Goal: Task Accomplishment & Management: Use online tool/utility

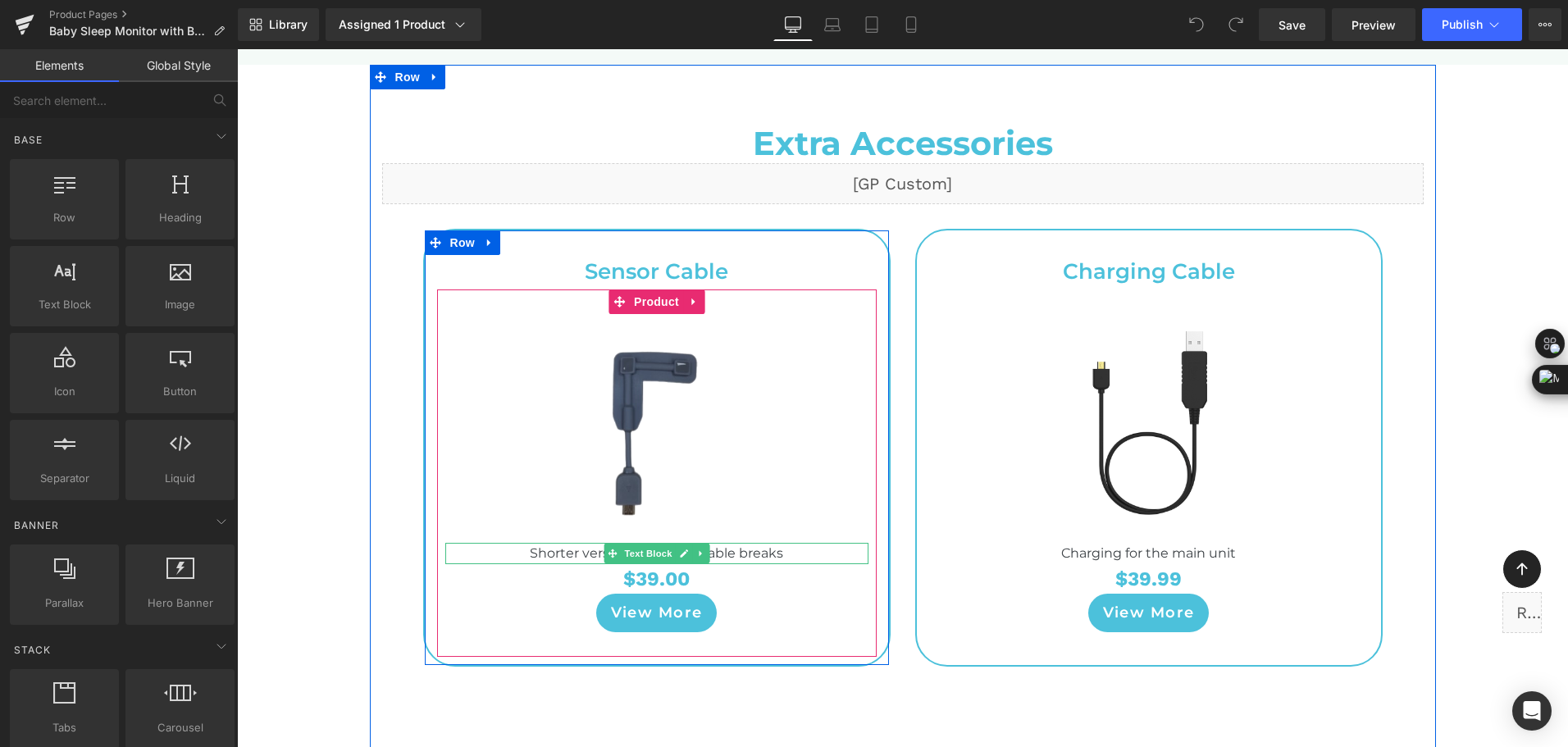
scroll to position [7707, 0]
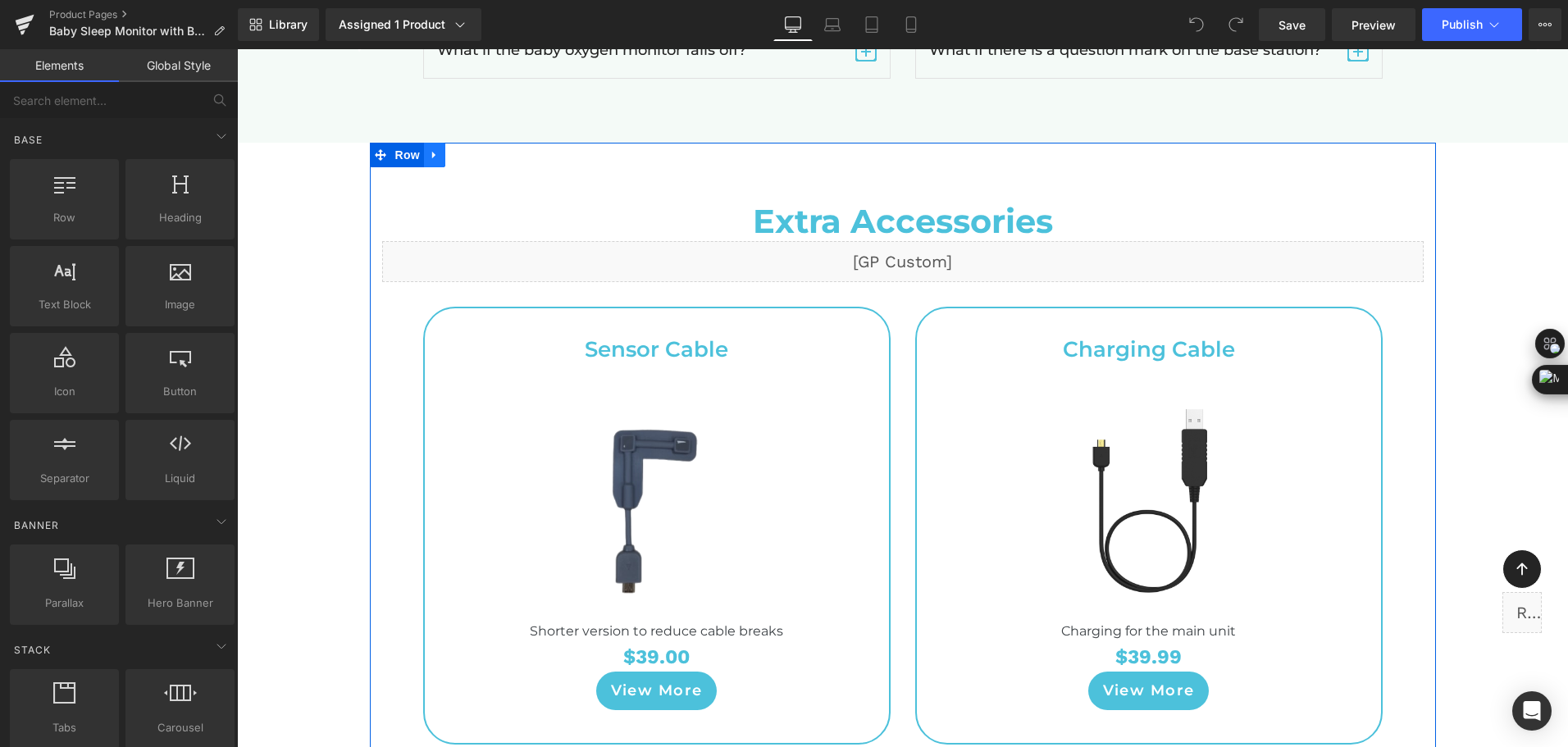
click at [432, 152] on icon at bounding box center [433, 156] width 3 height 8
click at [434, 149] on icon at bounding box center [435, 155] width 12 height 12
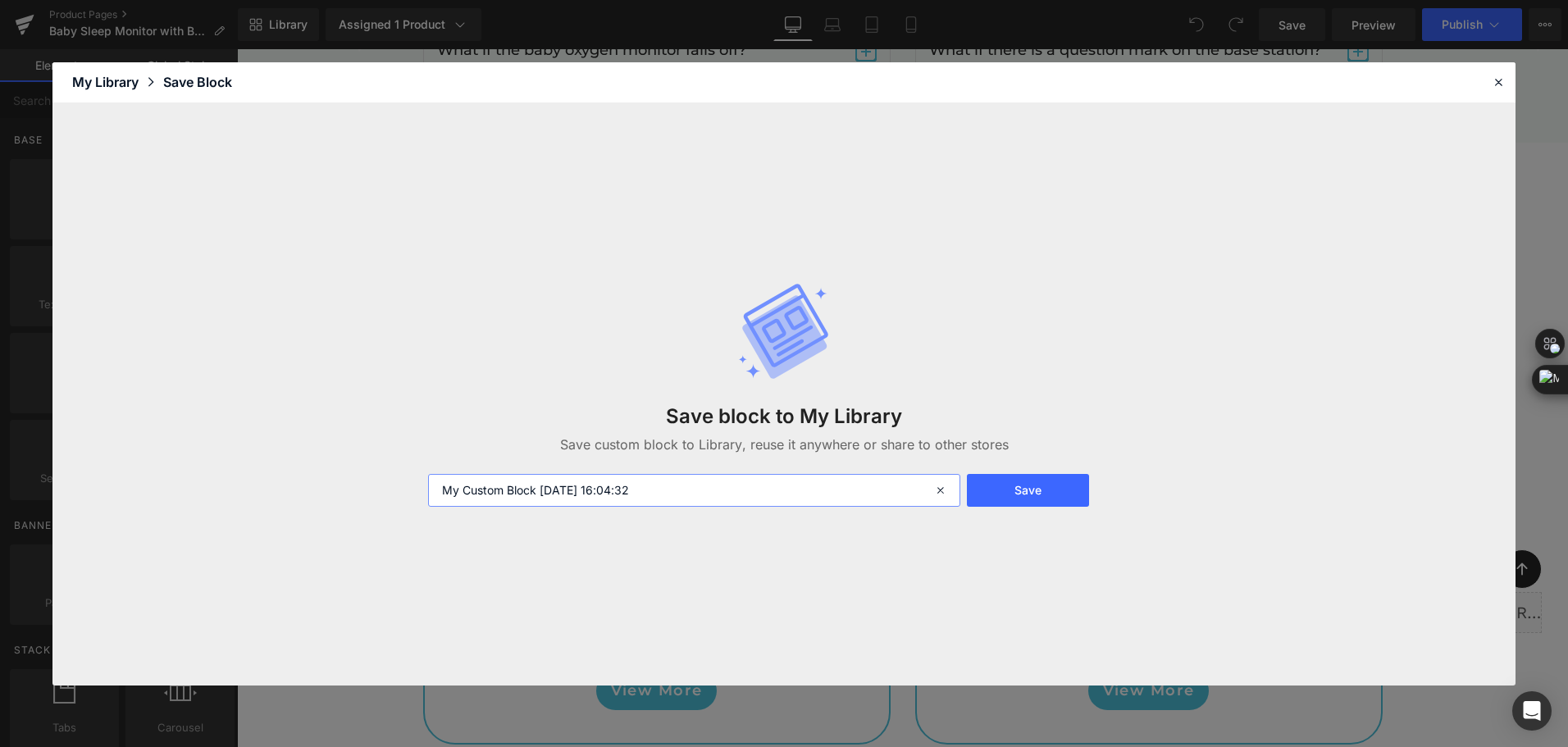
drag, startPoint x: 674, startPoint y: 488, endPoint x: 250, endPoint y: 460, distance: 424.9
click at [250, 460] on div "Save block to My Library Save custom block to Library, reuse it anywhere or sha…" at bounding box center [784, 394] width 1463 height 583
type input "babyo2s2页面配件 -shen"
click at [1075, 498] on button "Save" at bounding box center [1028, 490] width 123 height 33
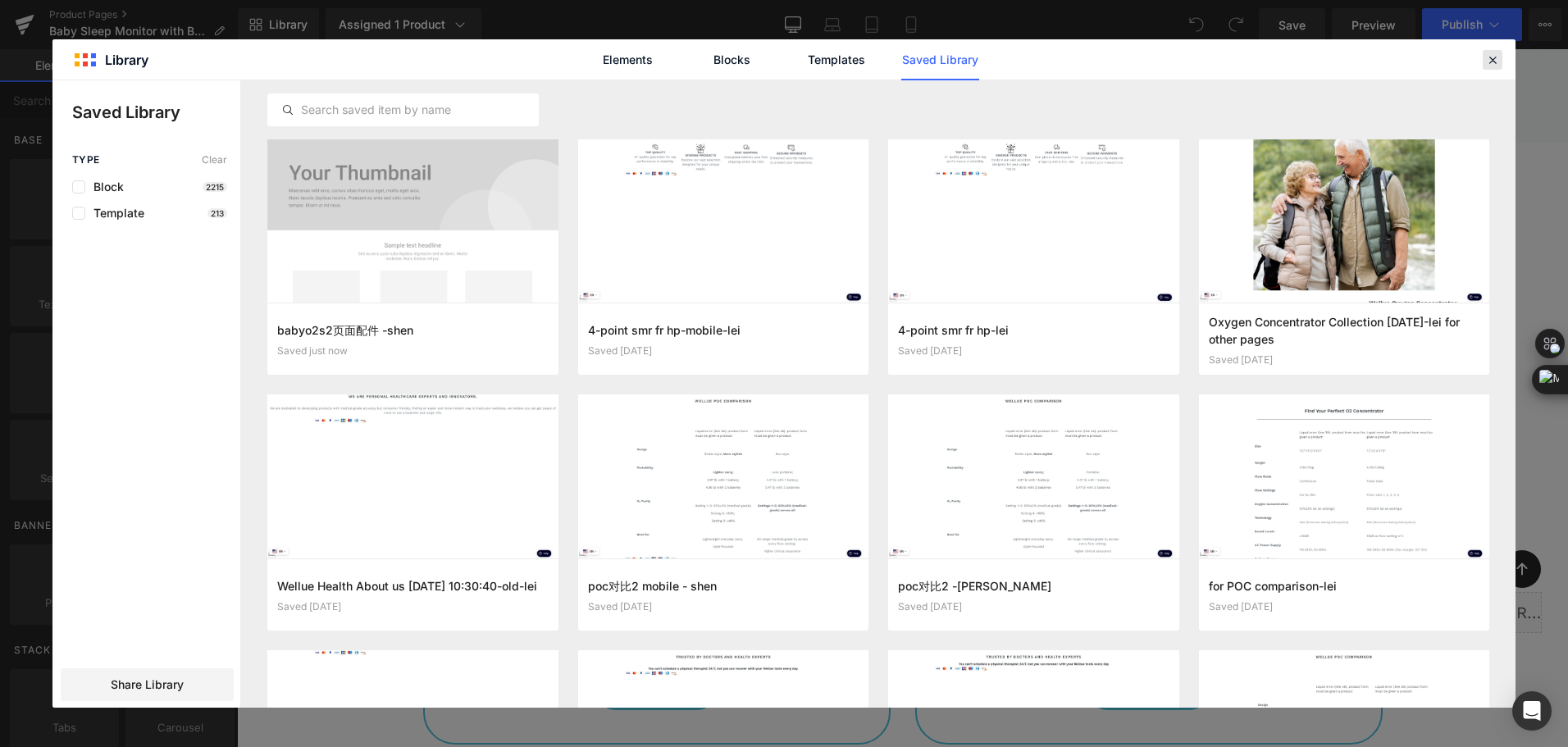
click at [1492, 60] on icon at bounding box center [1492, 59] width 15 height 15
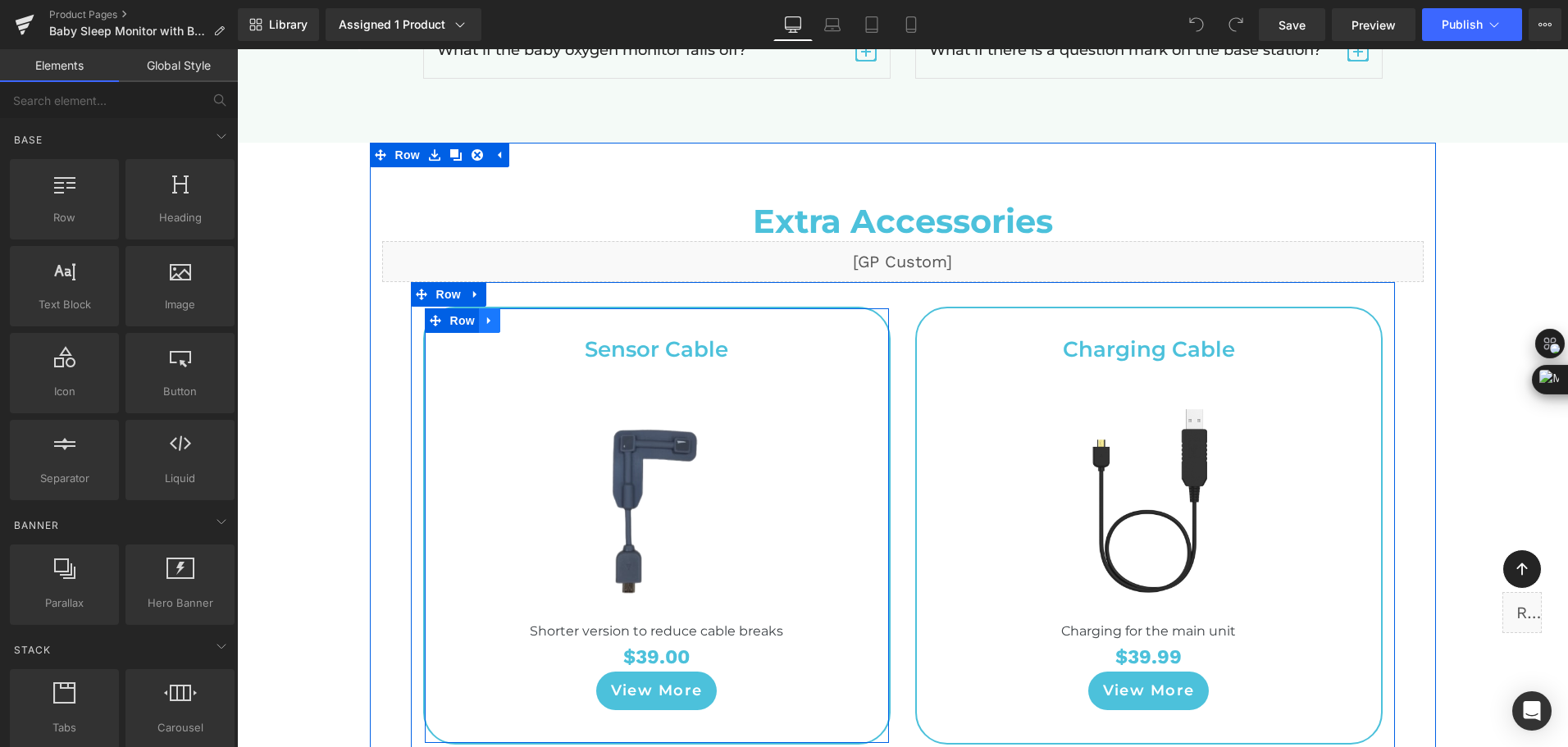
click at [489, 308] on link at bounding box center [489, 320] width 21 height 24
click at [526, 308] on link at bounding box center [532, 320] width 21 height 24
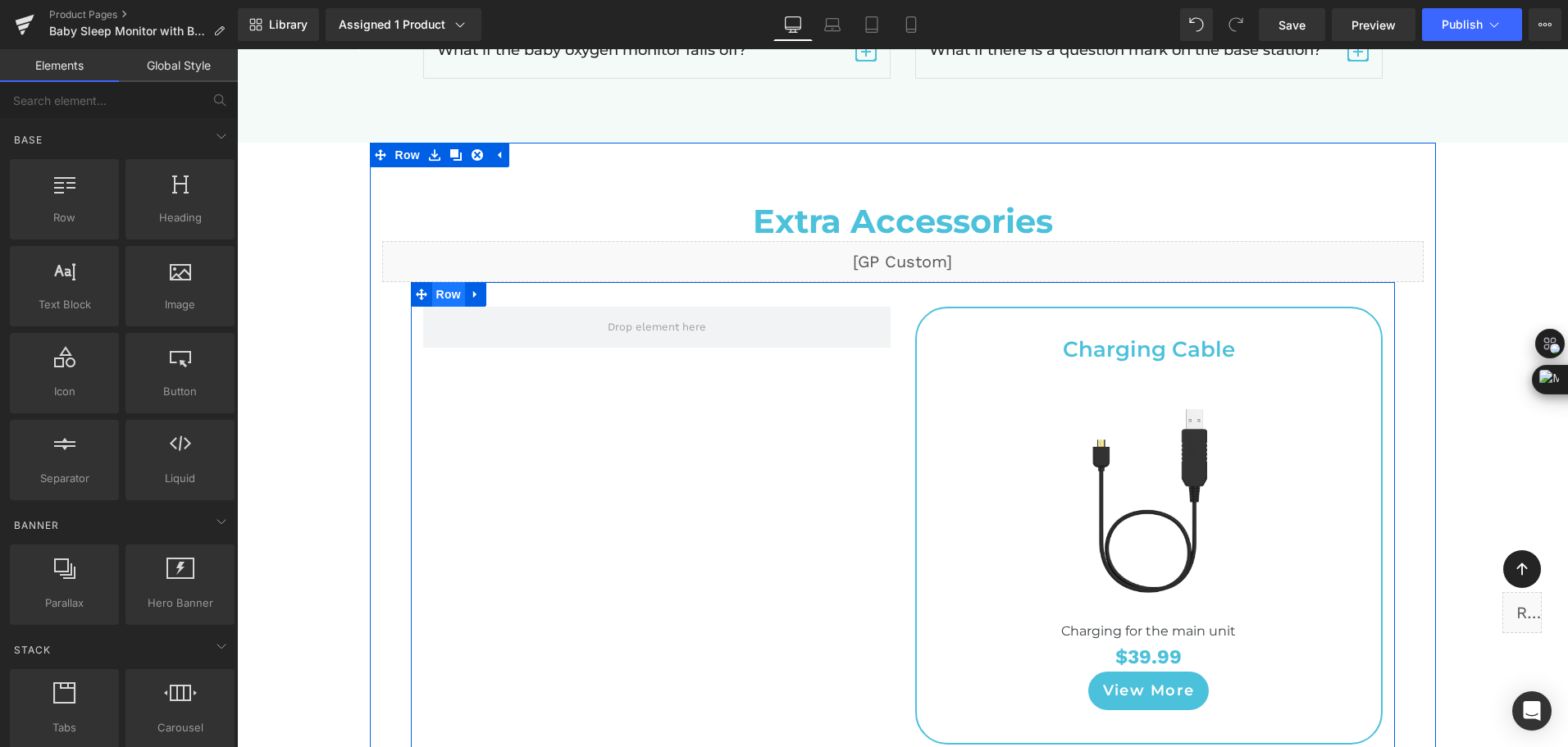
click at [434, 282] on span "Row" at bounding box center [448, 294] width 33 height 24
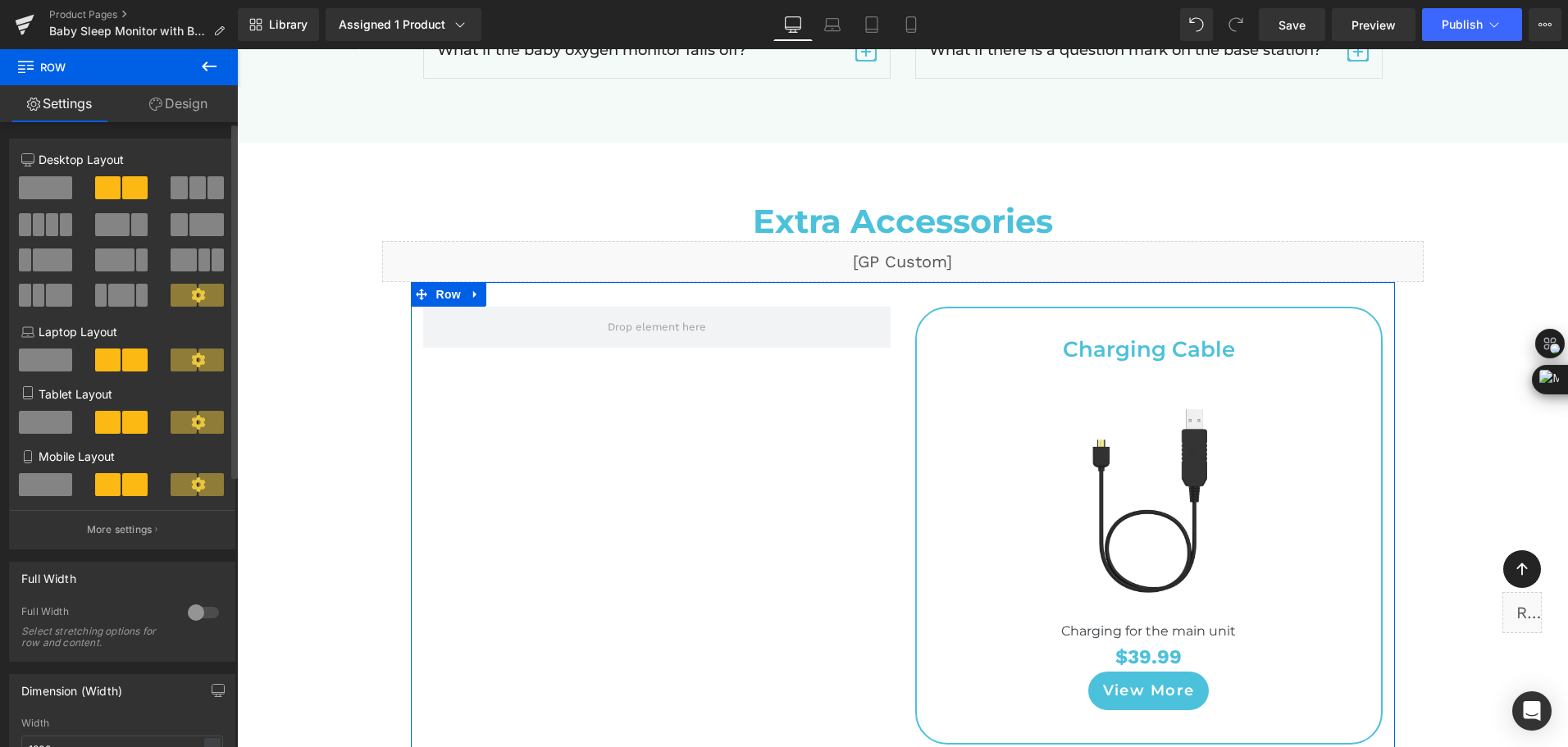
click at [66, 193] on span at bounding box center [45, 188] width 53 height 23
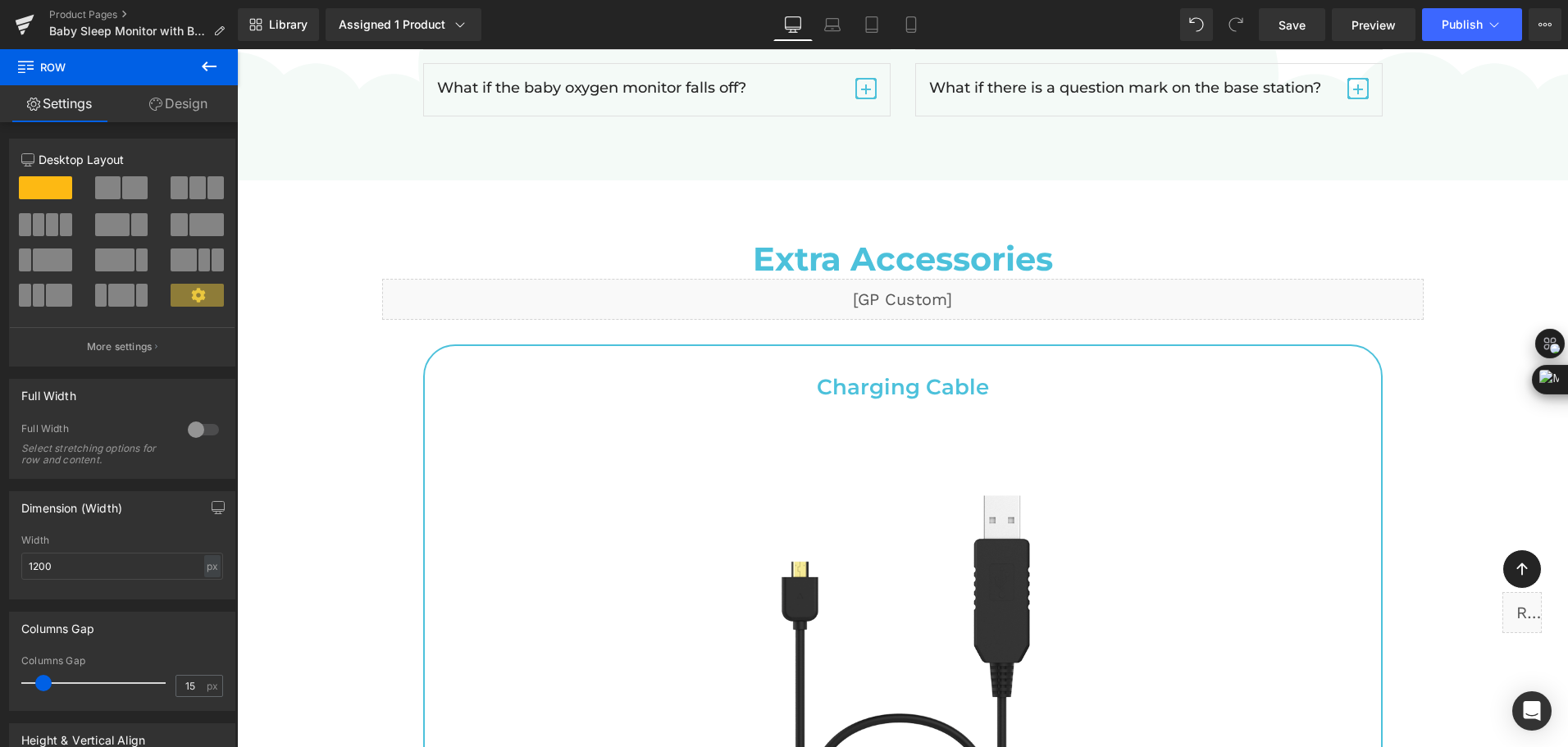
scroll to position [7626, 0]
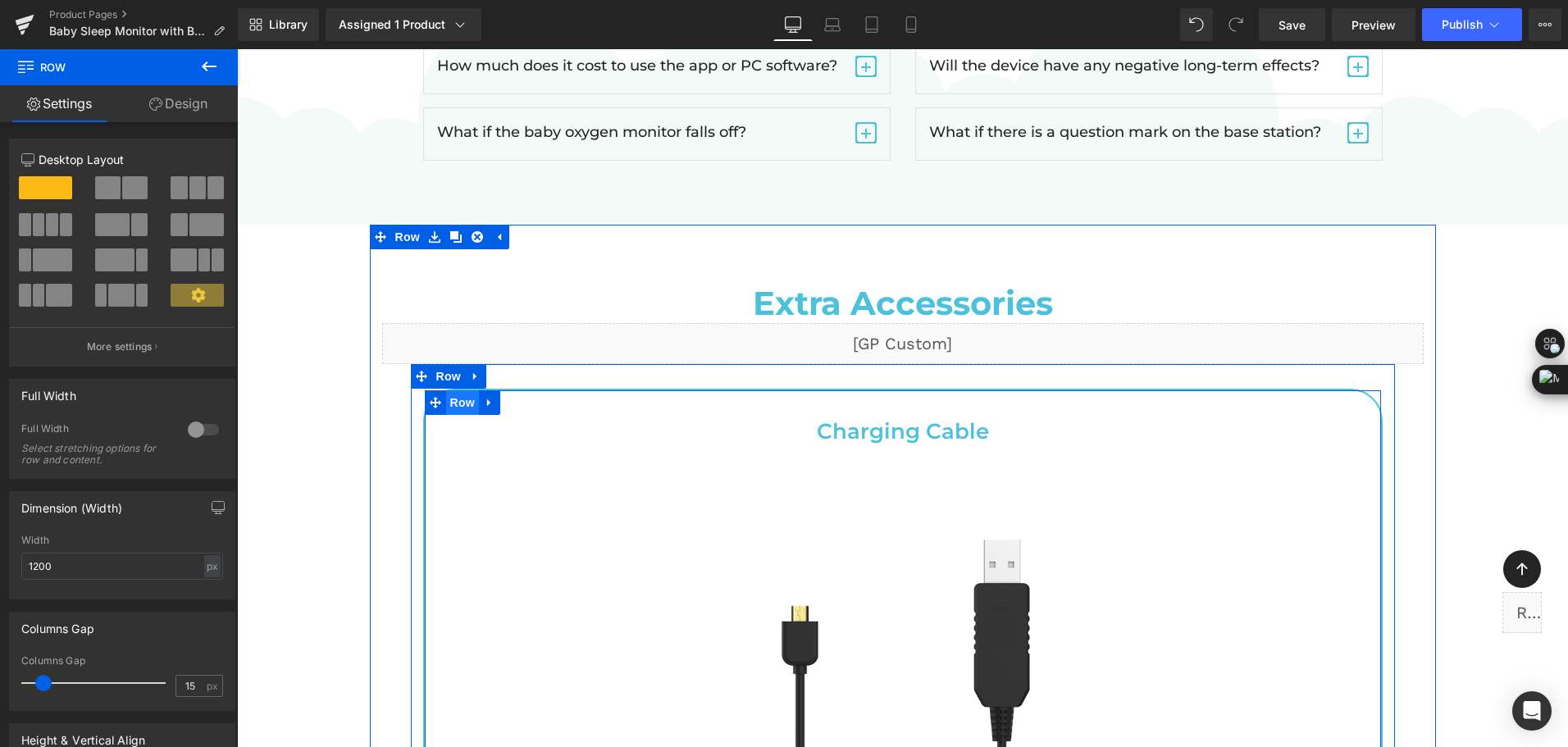
click at [446, 390] on span "Row" at bounding box center [463, 402] width 33 height 24
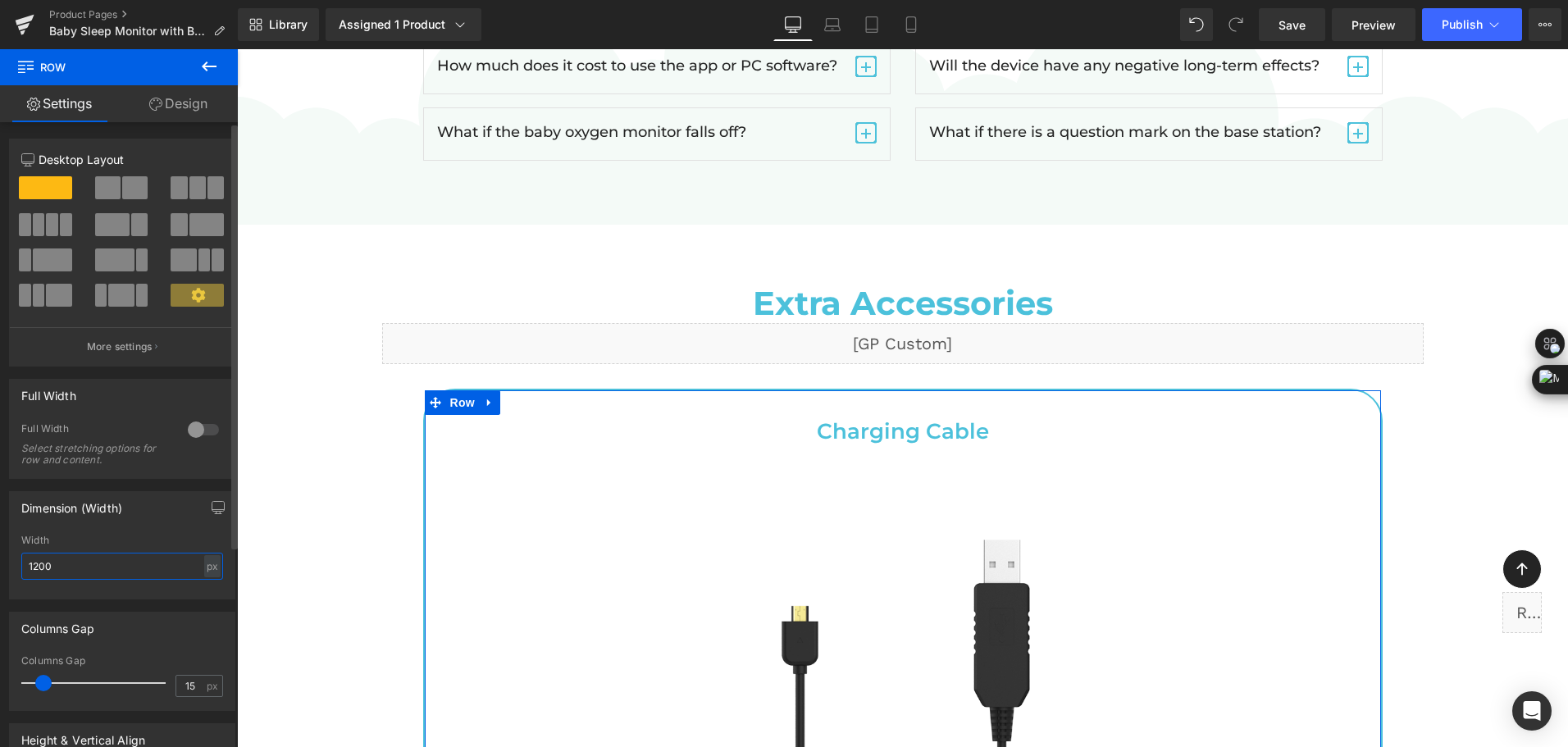
drag, startPoint x: 59, startPoint y: 568, endPoint x: 16, endPoint y: 536, distance: 53.6
click at [0, 571] on html "Row You are previewing how the will restyle your page. You can not edit Element…" at bounding box center [784, 374] width 1568 height 747
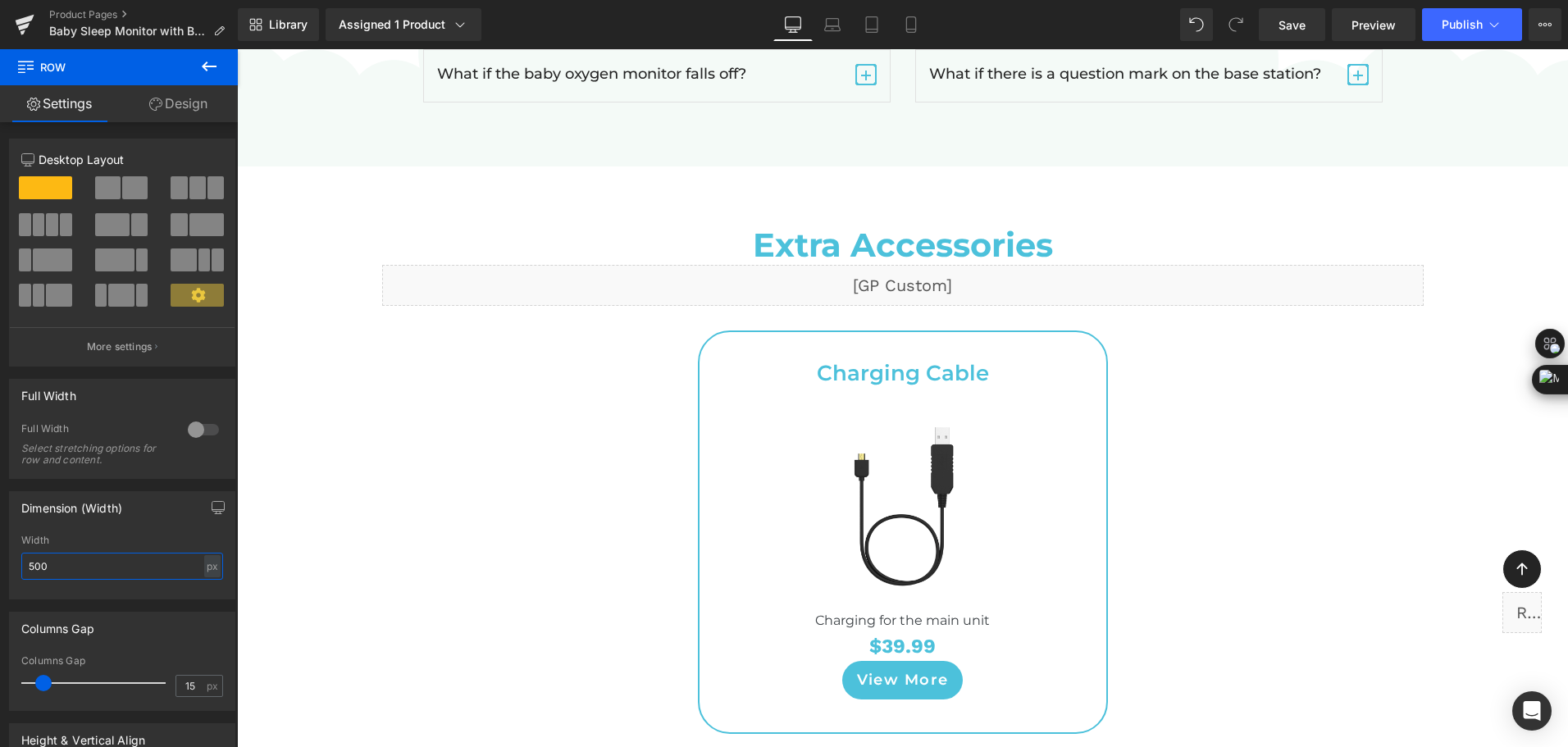
scroll to position [7461, 0]
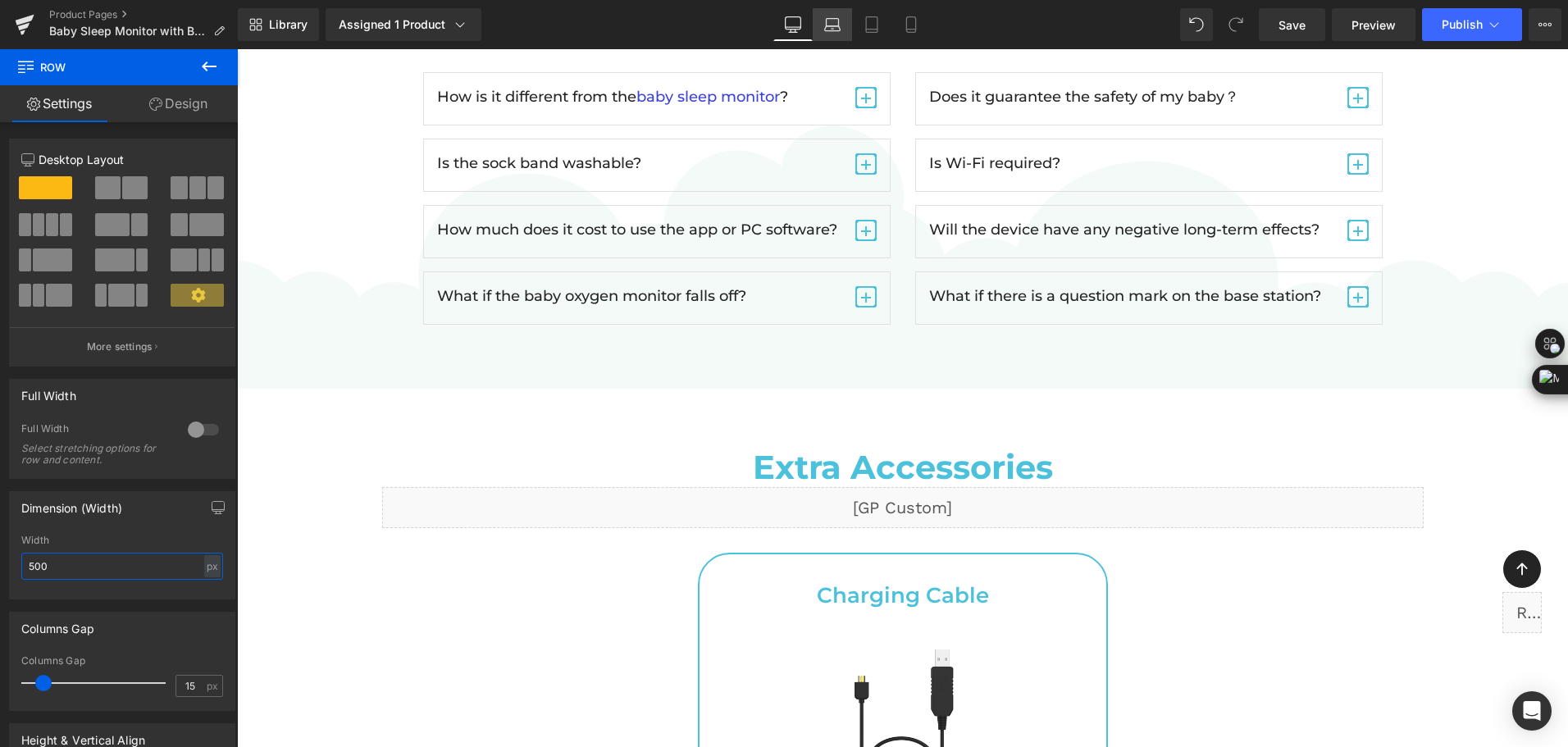
type input "500"
click at [821, 15] on link "Laptop" at bounding box center [832, 24] width 39 height 33
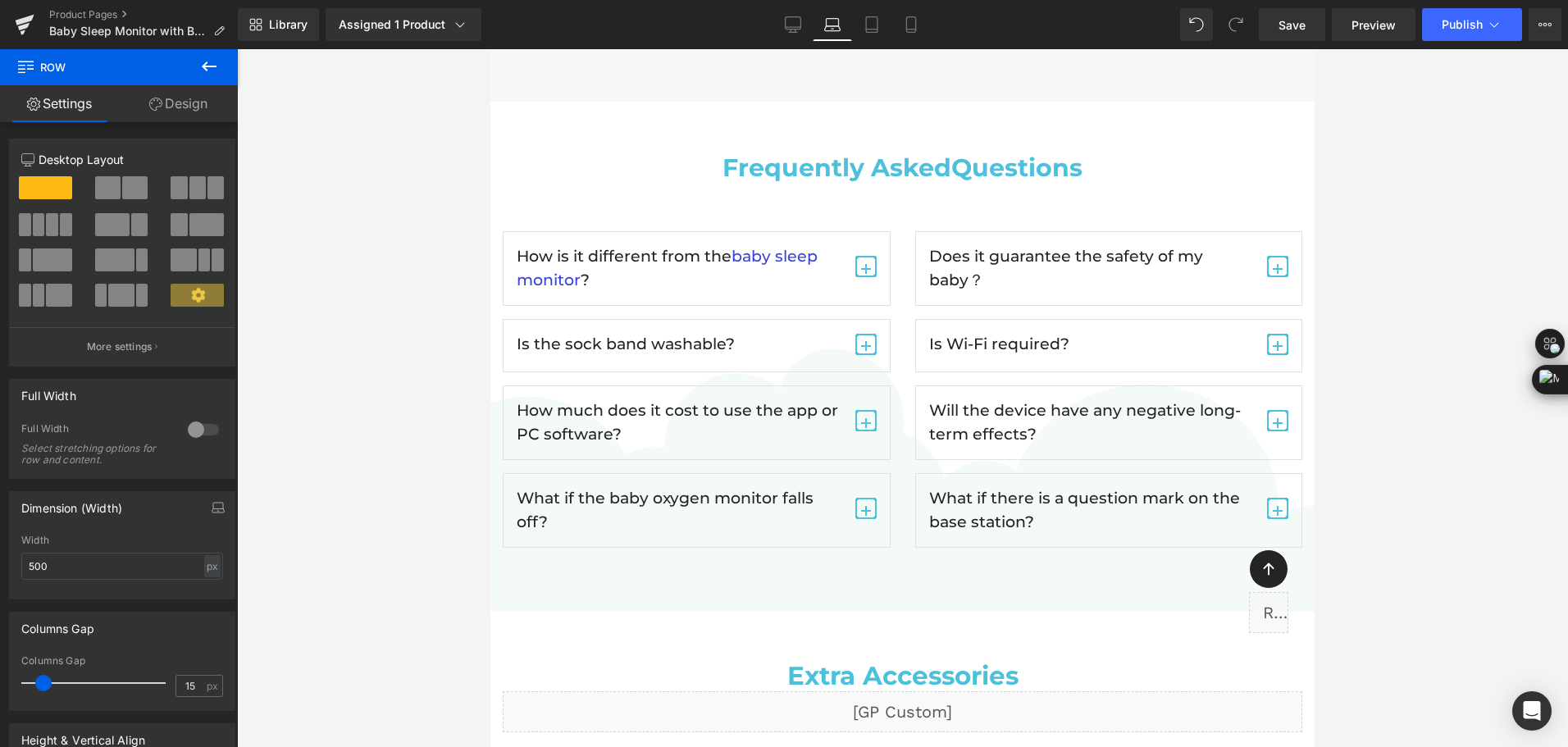
scroll to position [6821, 0]
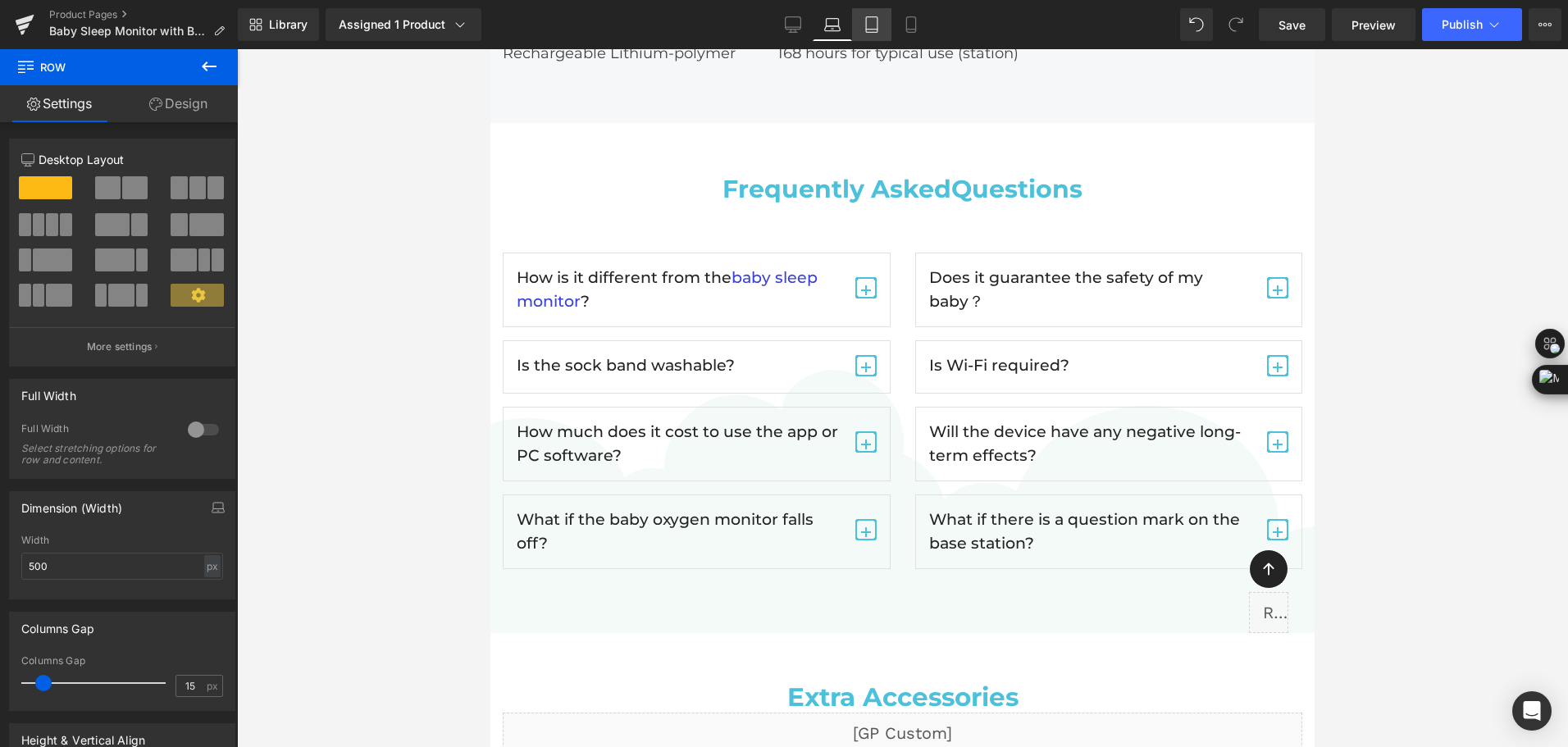
click at [868, 25] on icon at bounding box center [872, 24] width 17 height 17
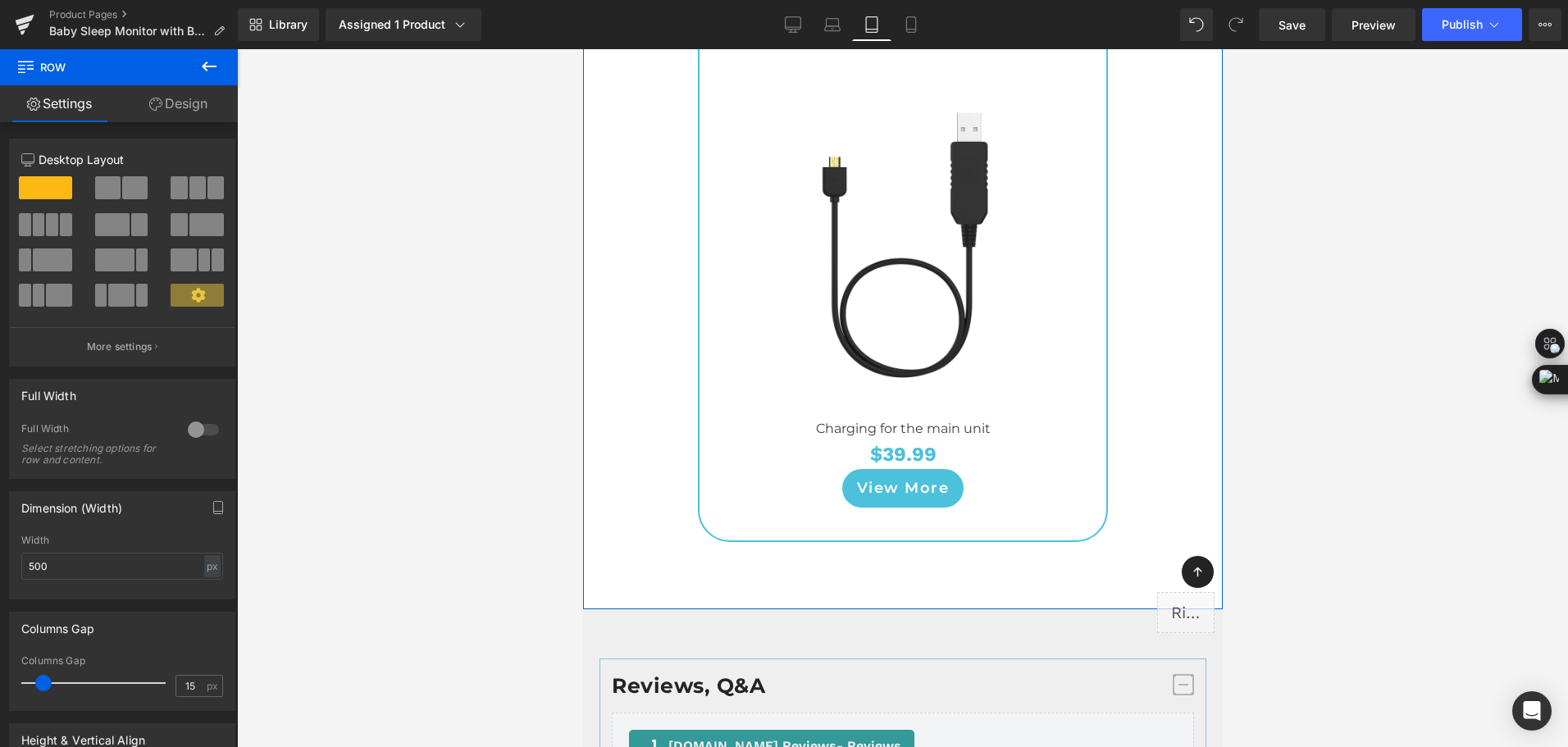
scroll to position [6786, 0]
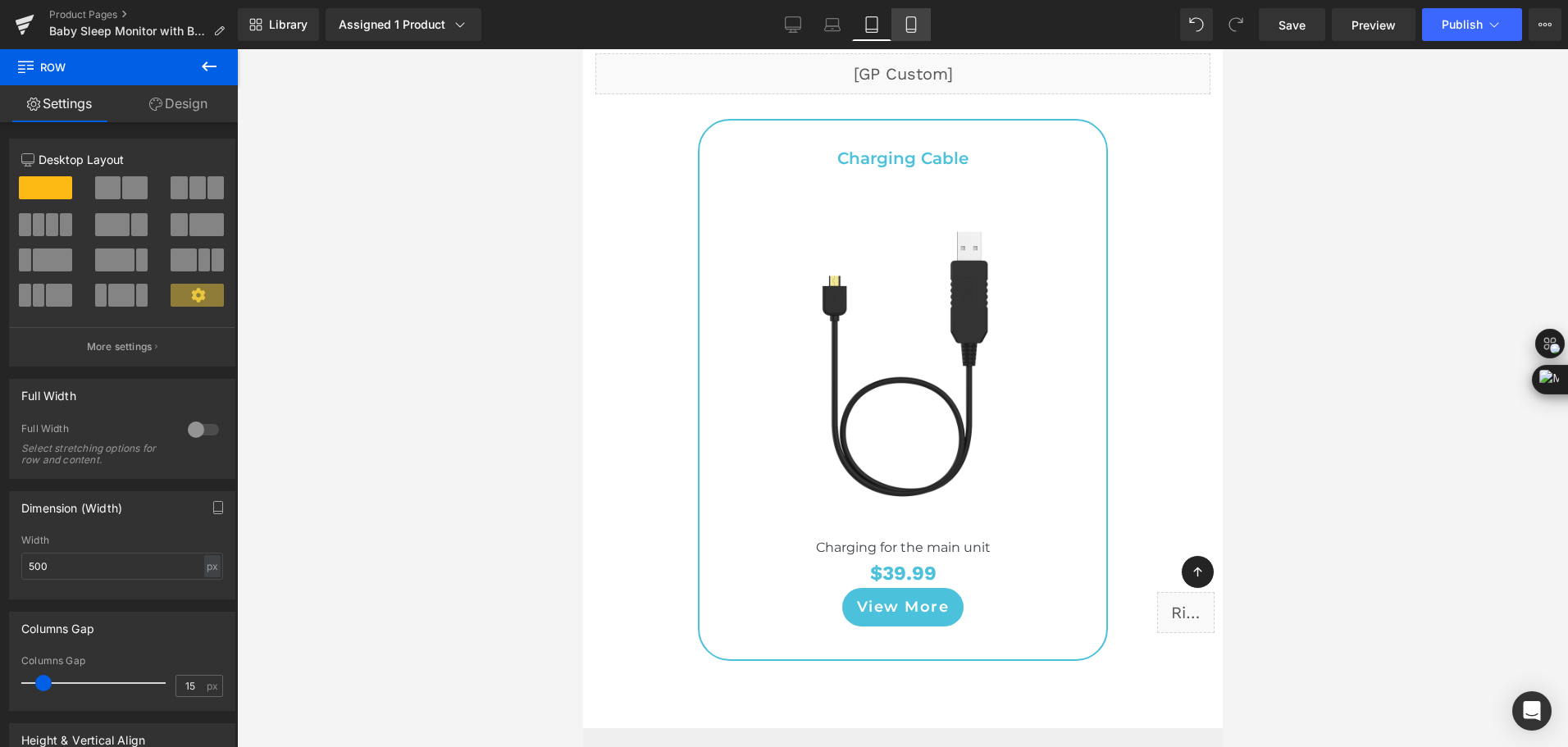
click at [911, 34] on link "Mobile" at bounding box center [910, 24] width 39 height 33
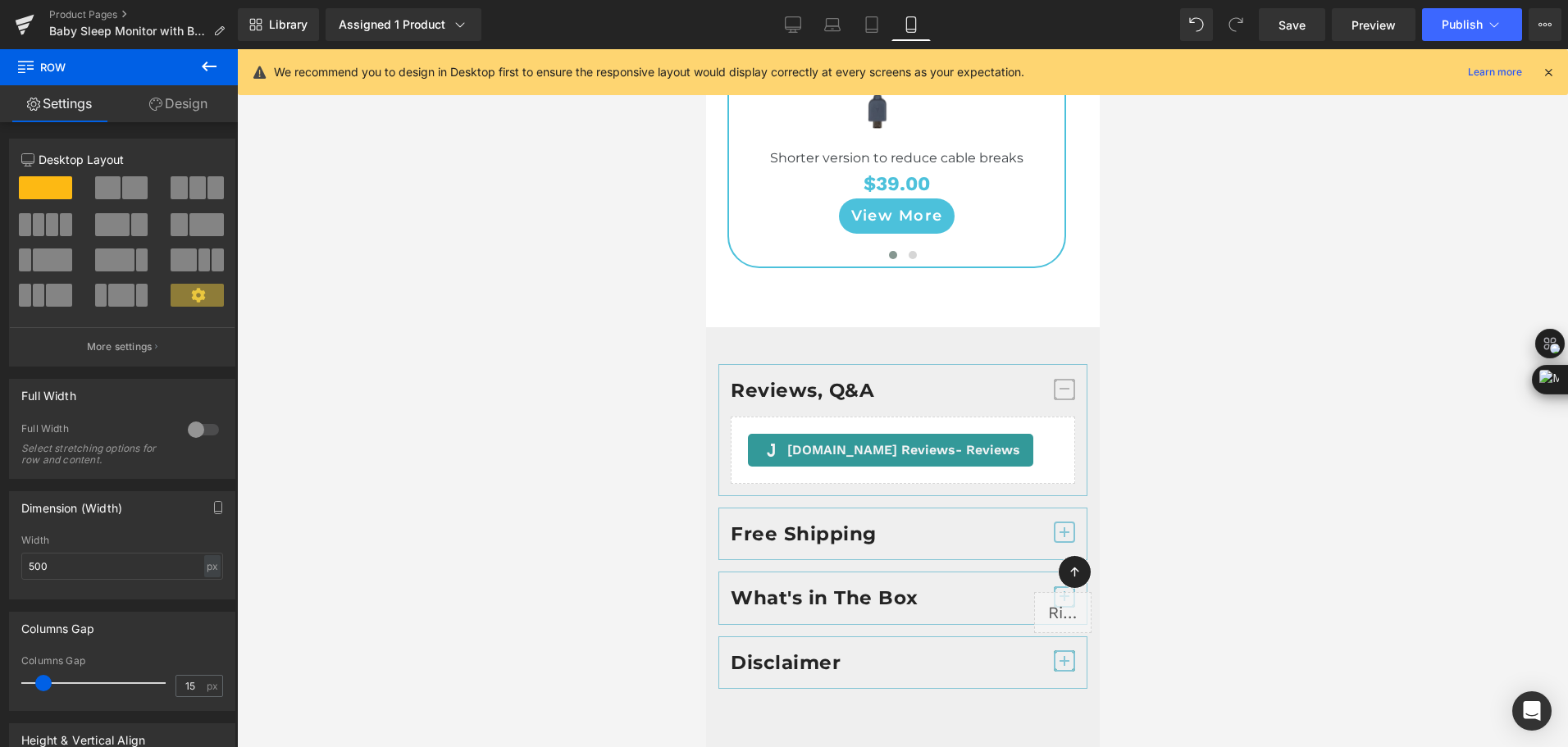
scroll to position [10003, 0]
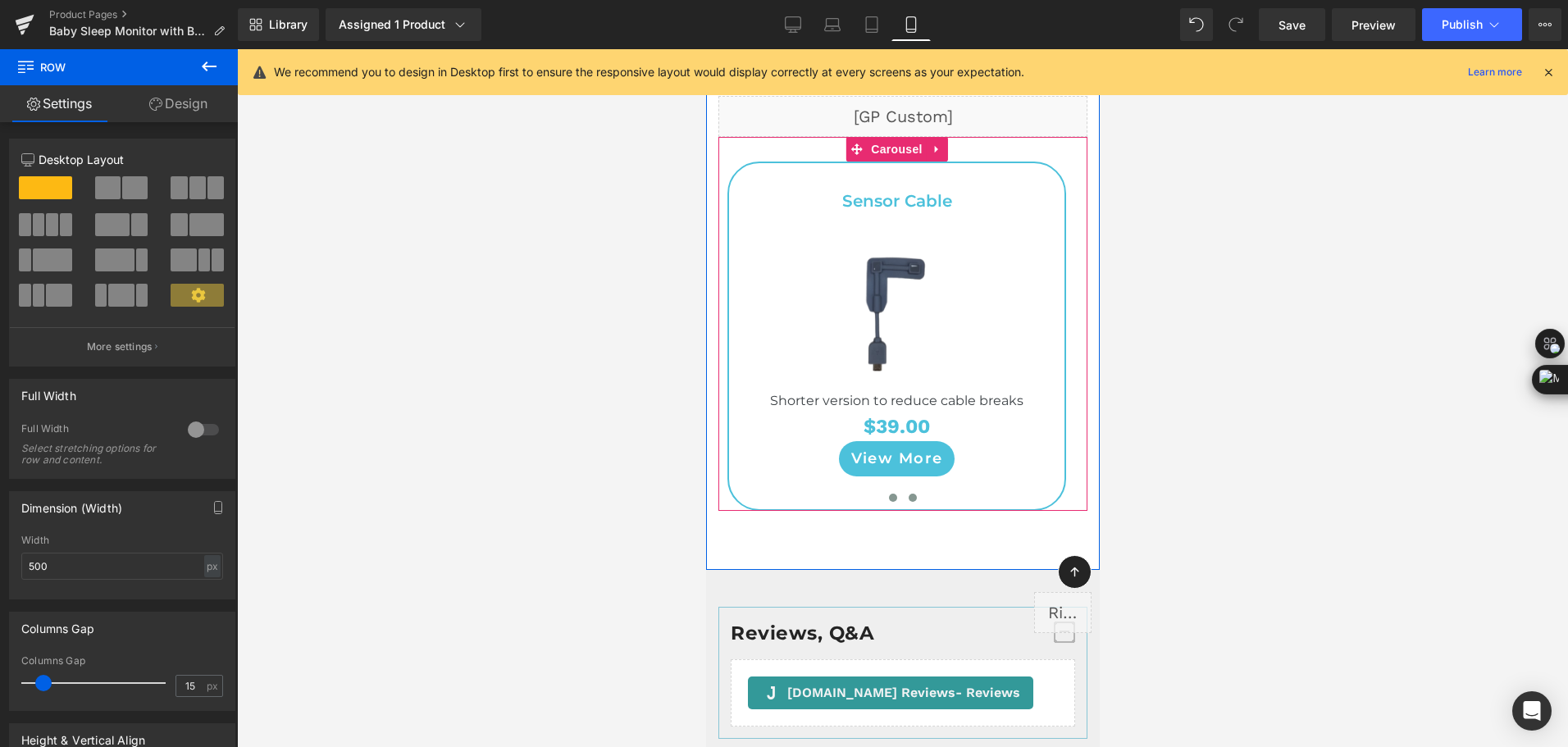
click at [902, 493] on button at bounding box center [911, 497] width 19 height 17
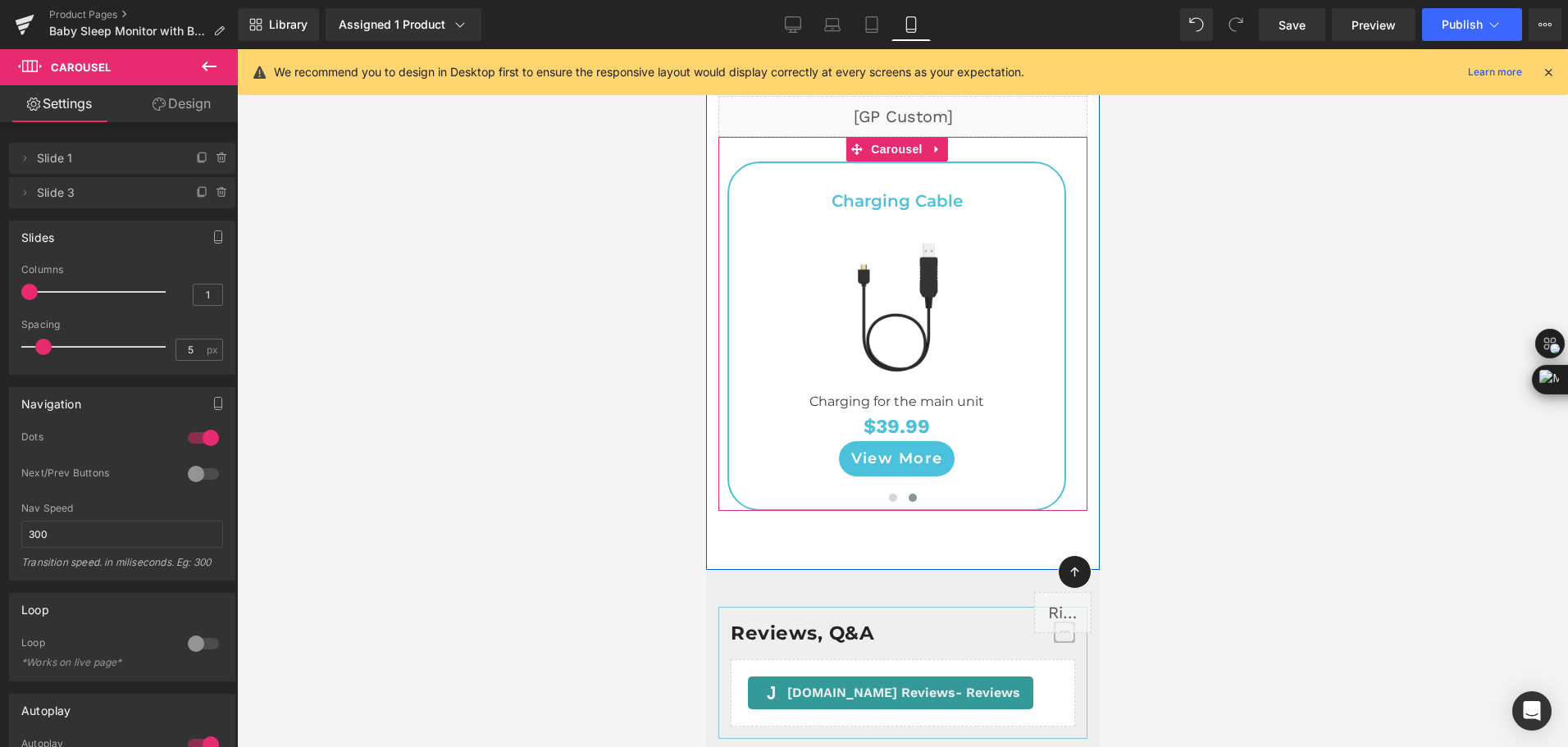
scroll to position [9675, 0]
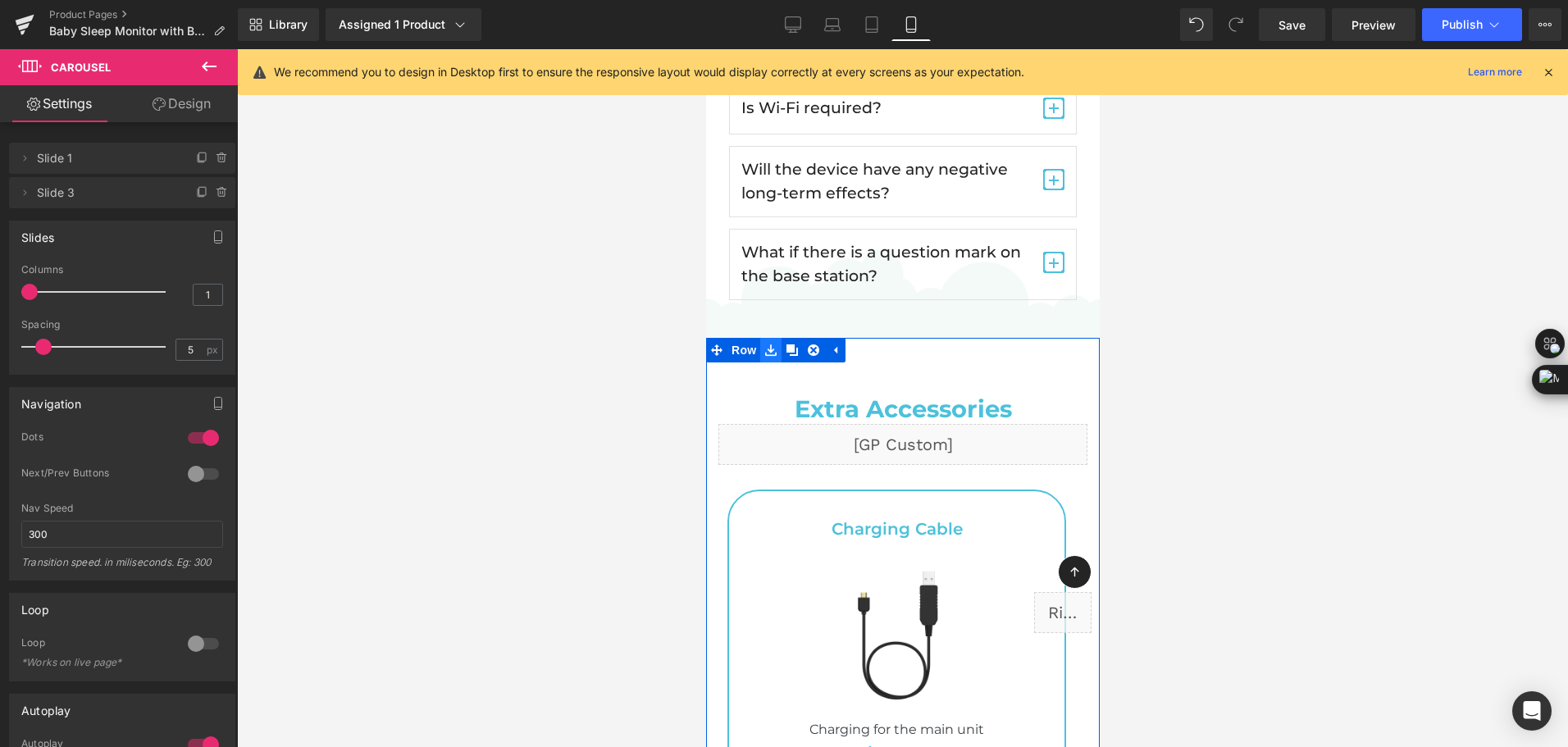
click at [766, 352] on icon at bounding box center [770, 350] width 12 height 12
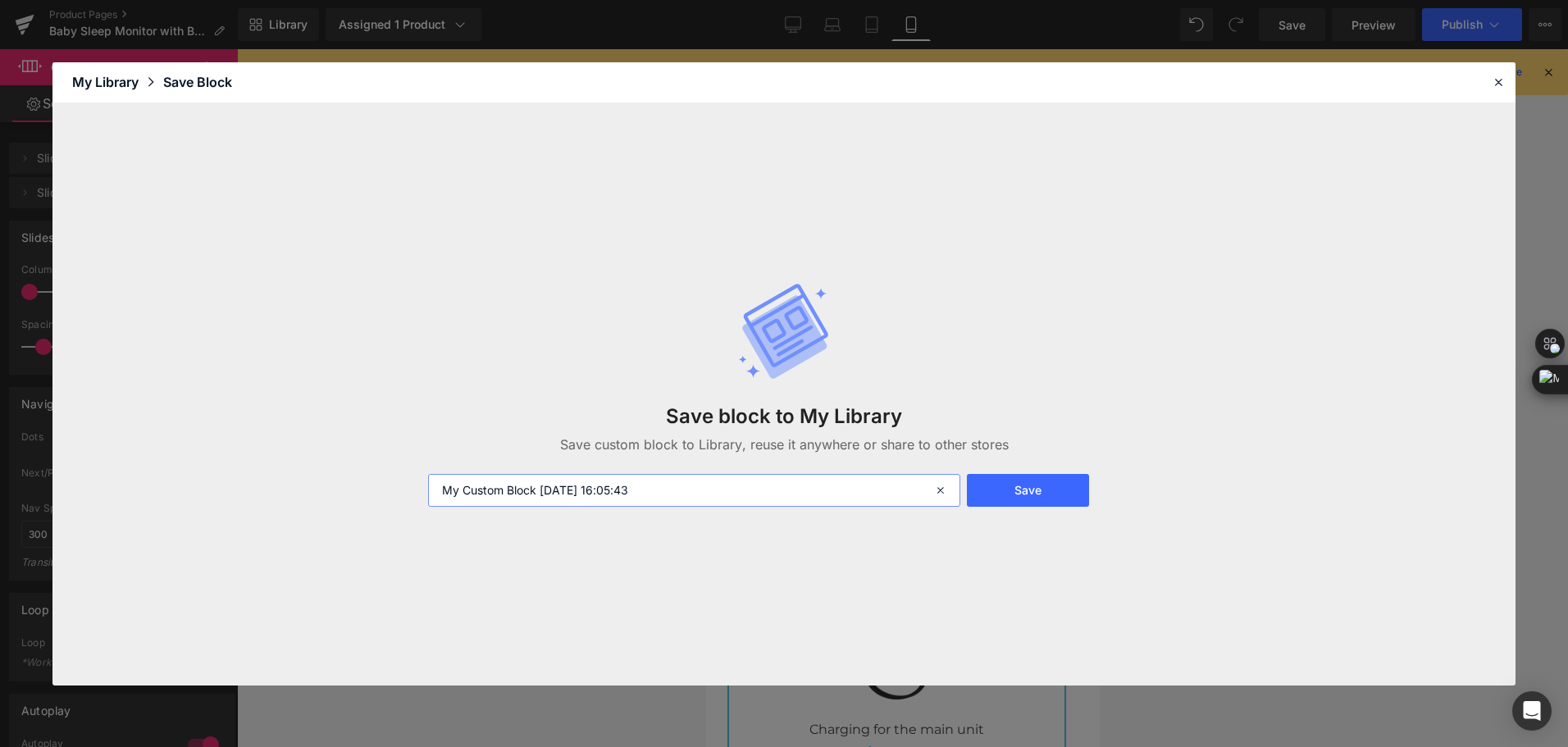
drag, startPoint x: 671, startPoint y: 494, endPoint x: 390, endPoint y: 499, distance: 281.0
click at [390, 499] on div "Save block to My Library Save custom block to Library, reuse it anywhere or sha…" at bounding box center [784, 394] width 1463 height 583
type input "babyo2s2移动端配件-shen"
click at [1031, 492] on button "Save" at bounding box center [1028, 490] width 123 height 33
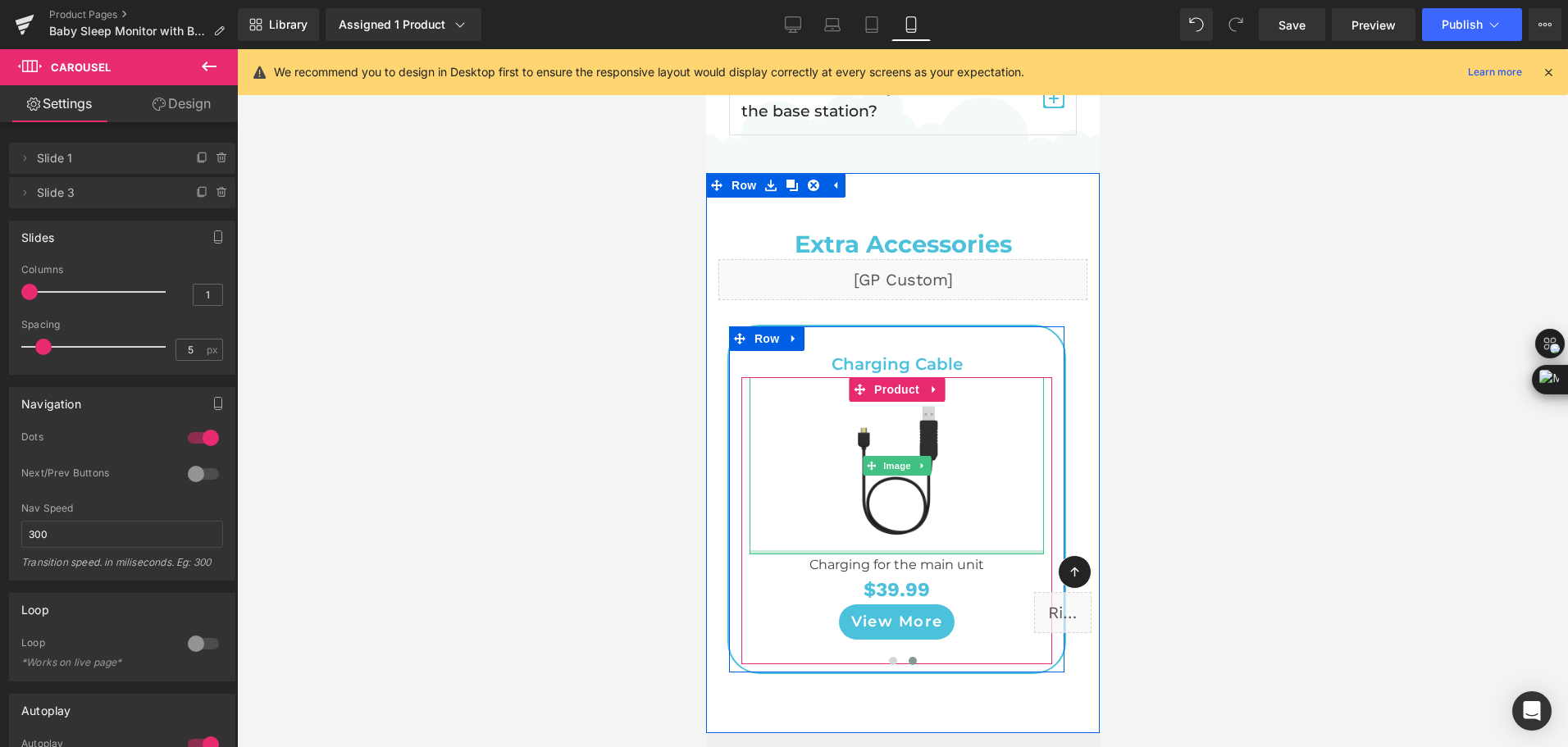
scroll to position [9839, 0]
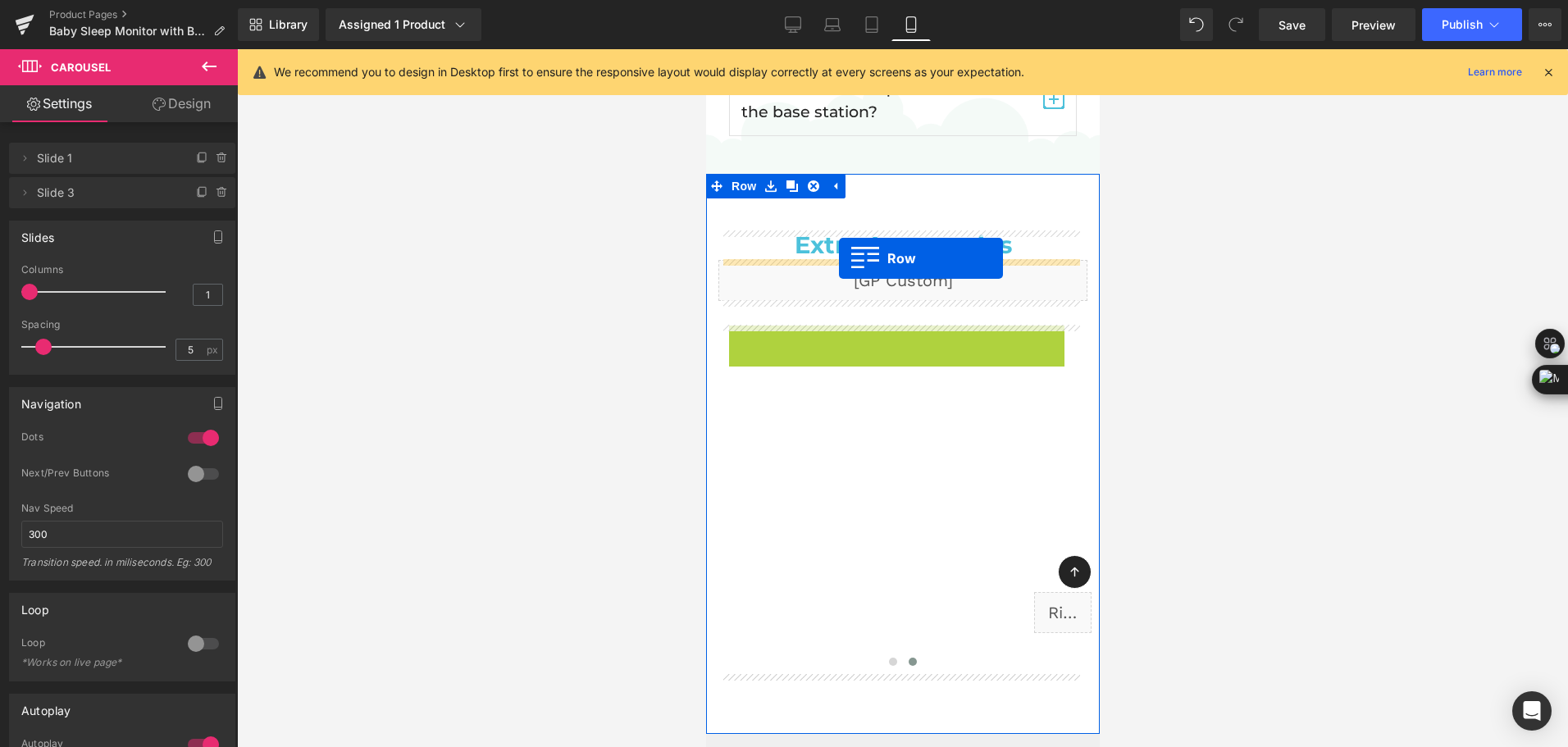
drag, startPoint x: 739, startPoint y: 341, endPoint x: 838, endPoint y: 259, distance: 128.5
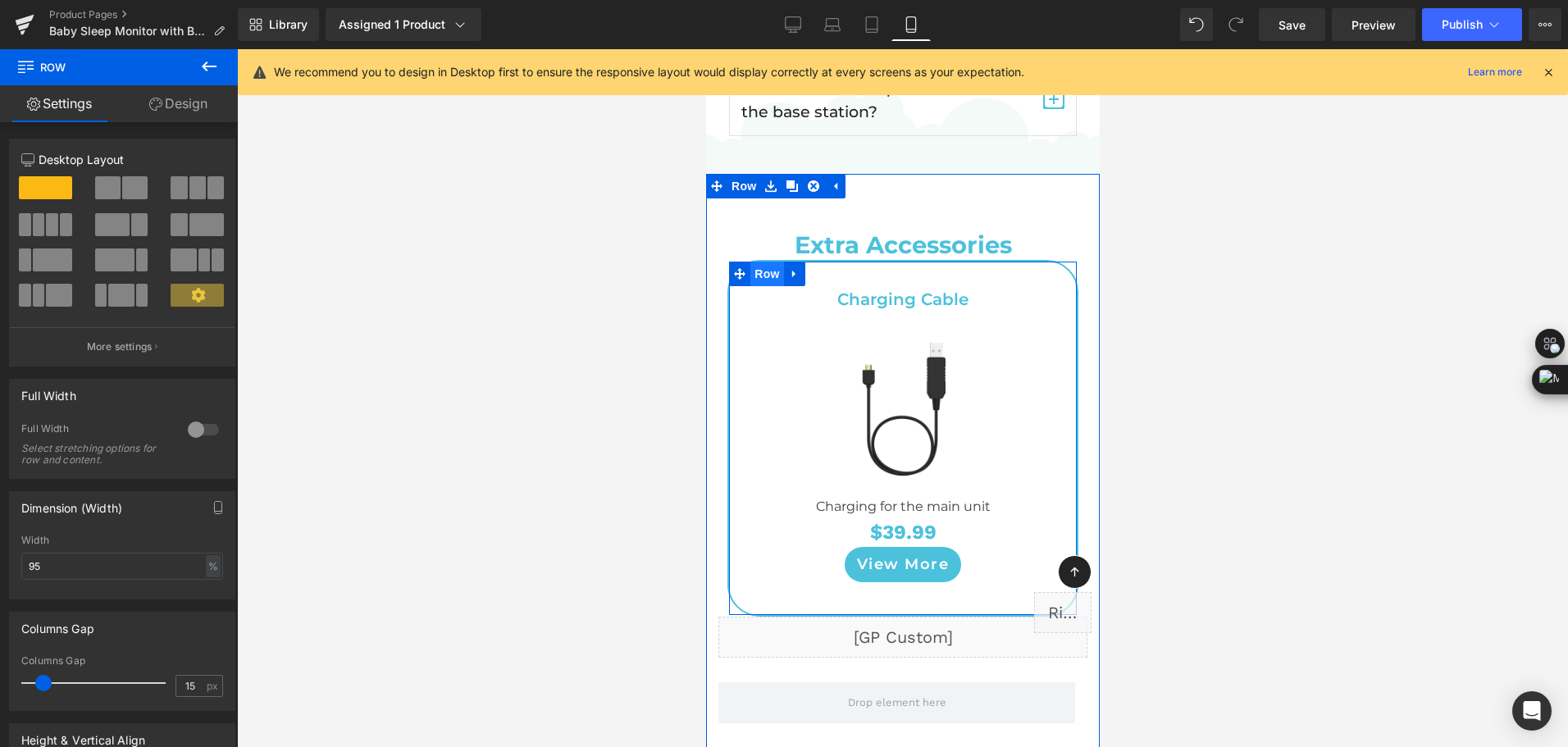
click at [754, 267] on span "Row" at bounding box center [766, 273] width 33 height 24
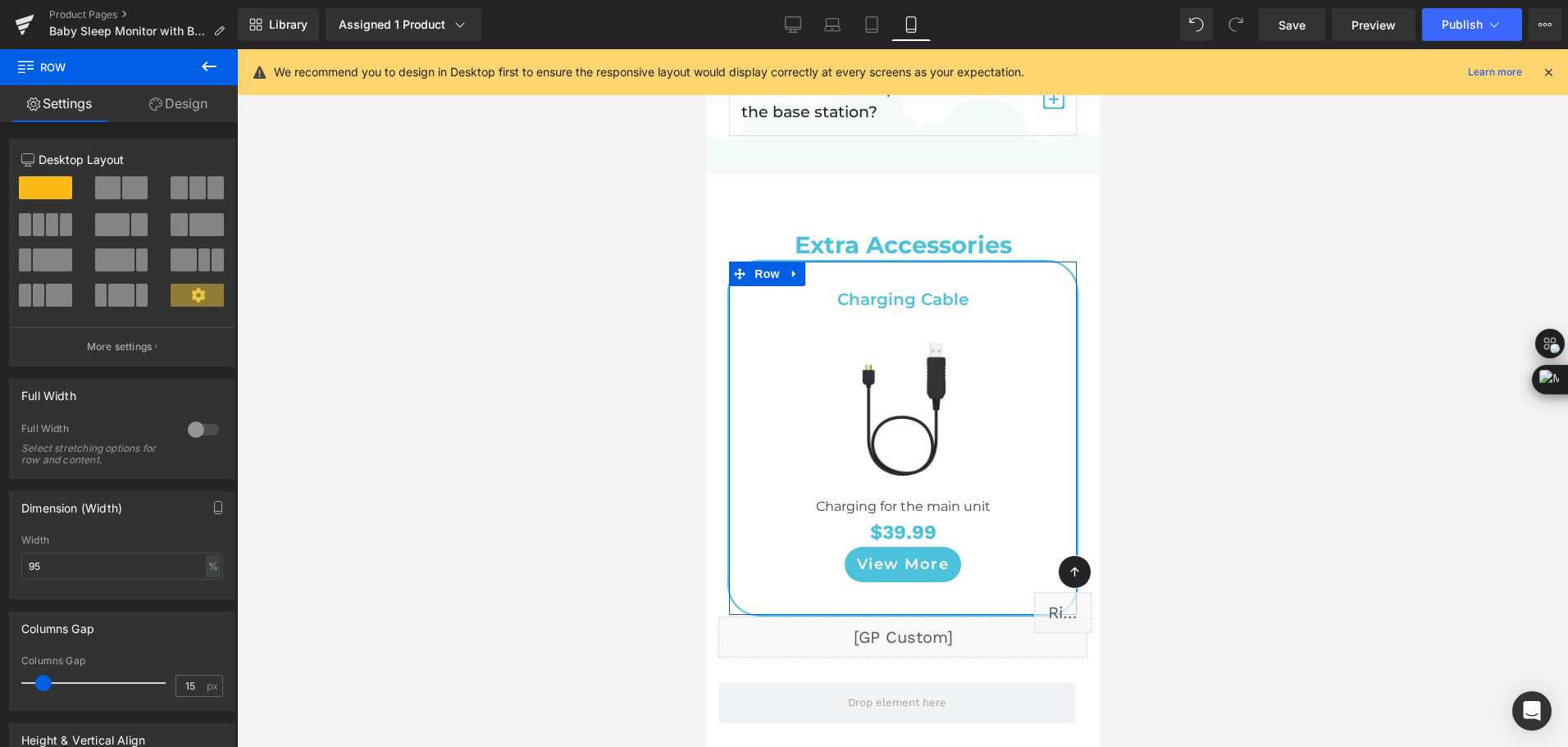
click at [158, 104] on icon at bounding box center [155, 103] width 13 height 13
click at [0, 0] on div "Spacing" at bounding box center [0, 0] width 0 height 0
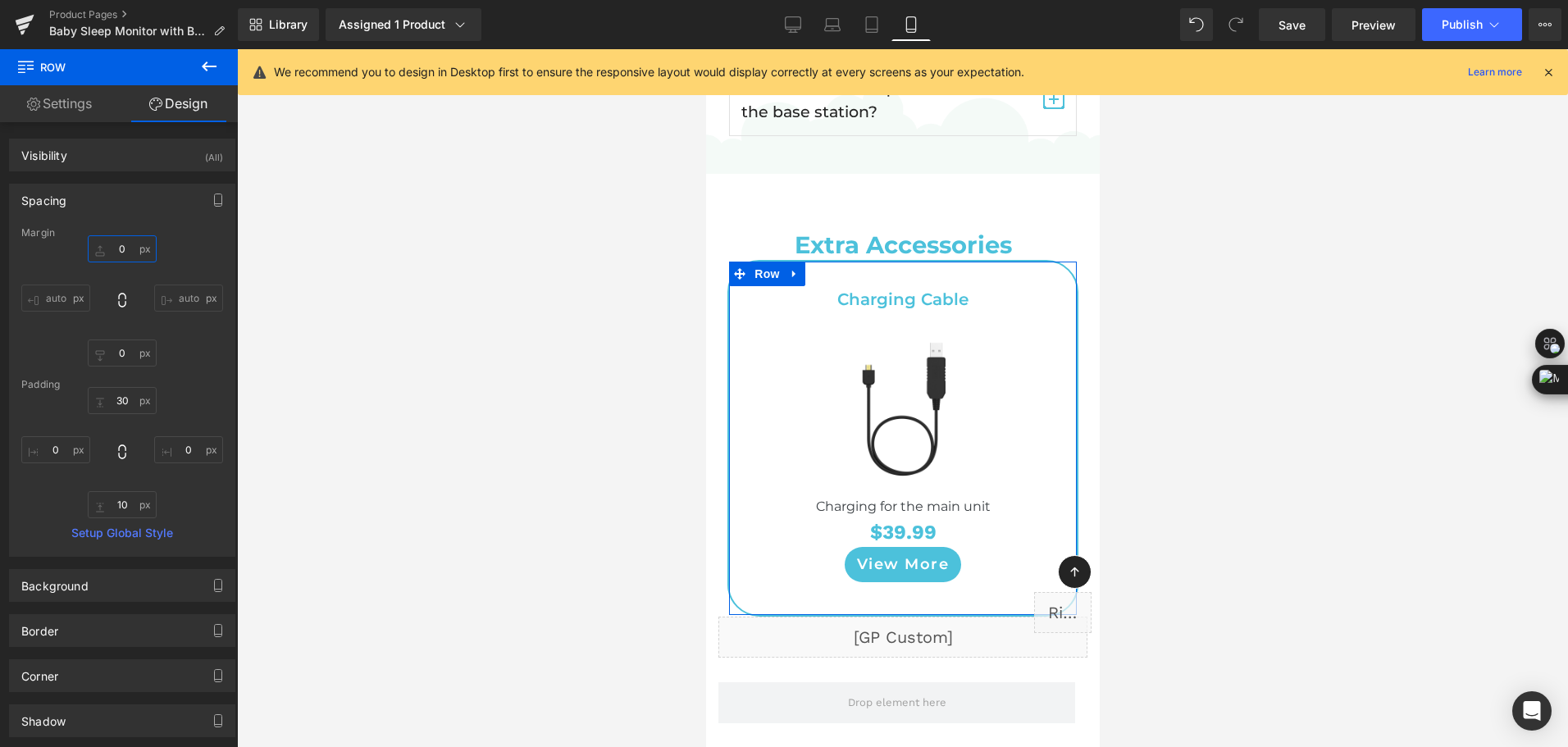
click at [127, 242] on input "text" at bounding box center [122, 249] width 69 height 27
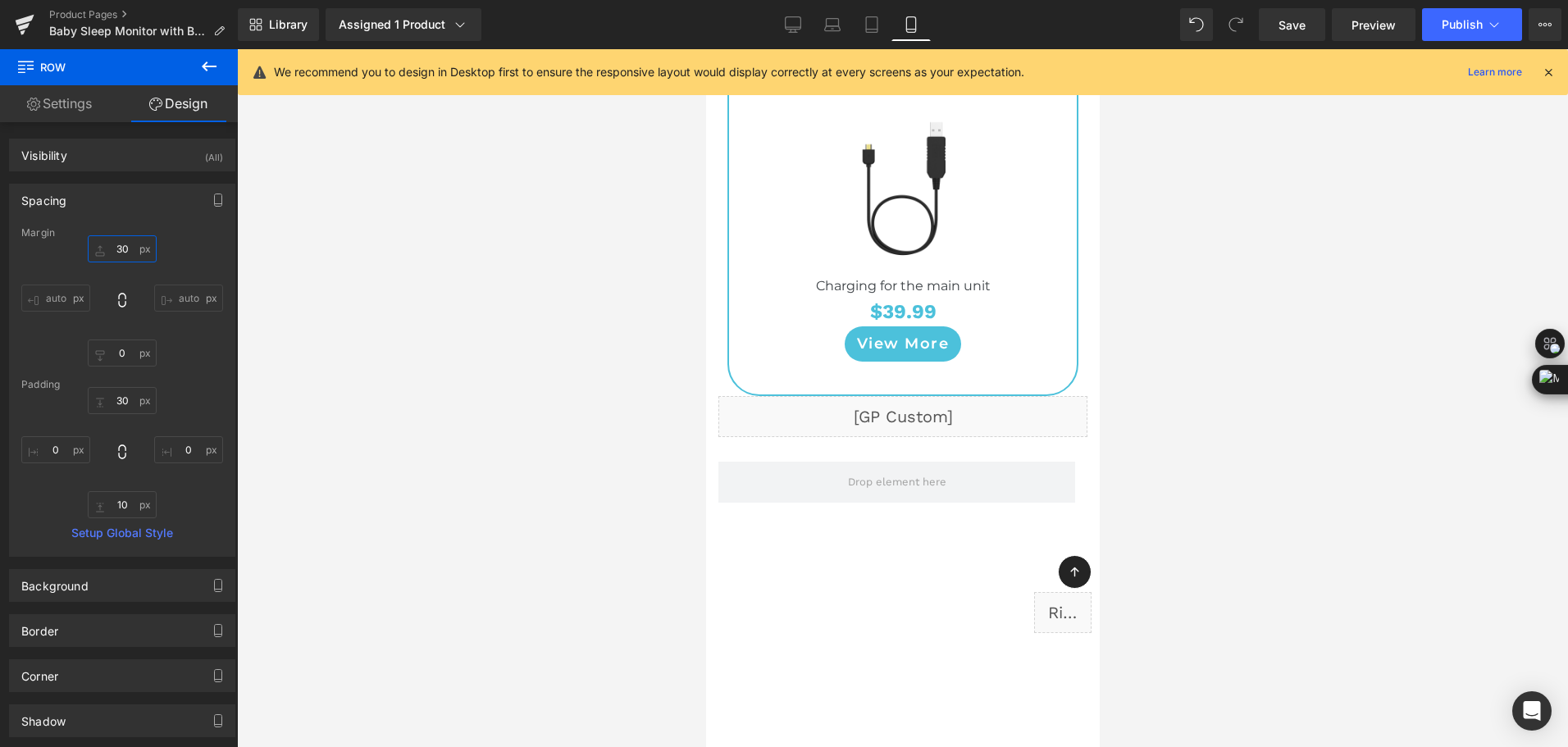
scroll to position [10085, 0]
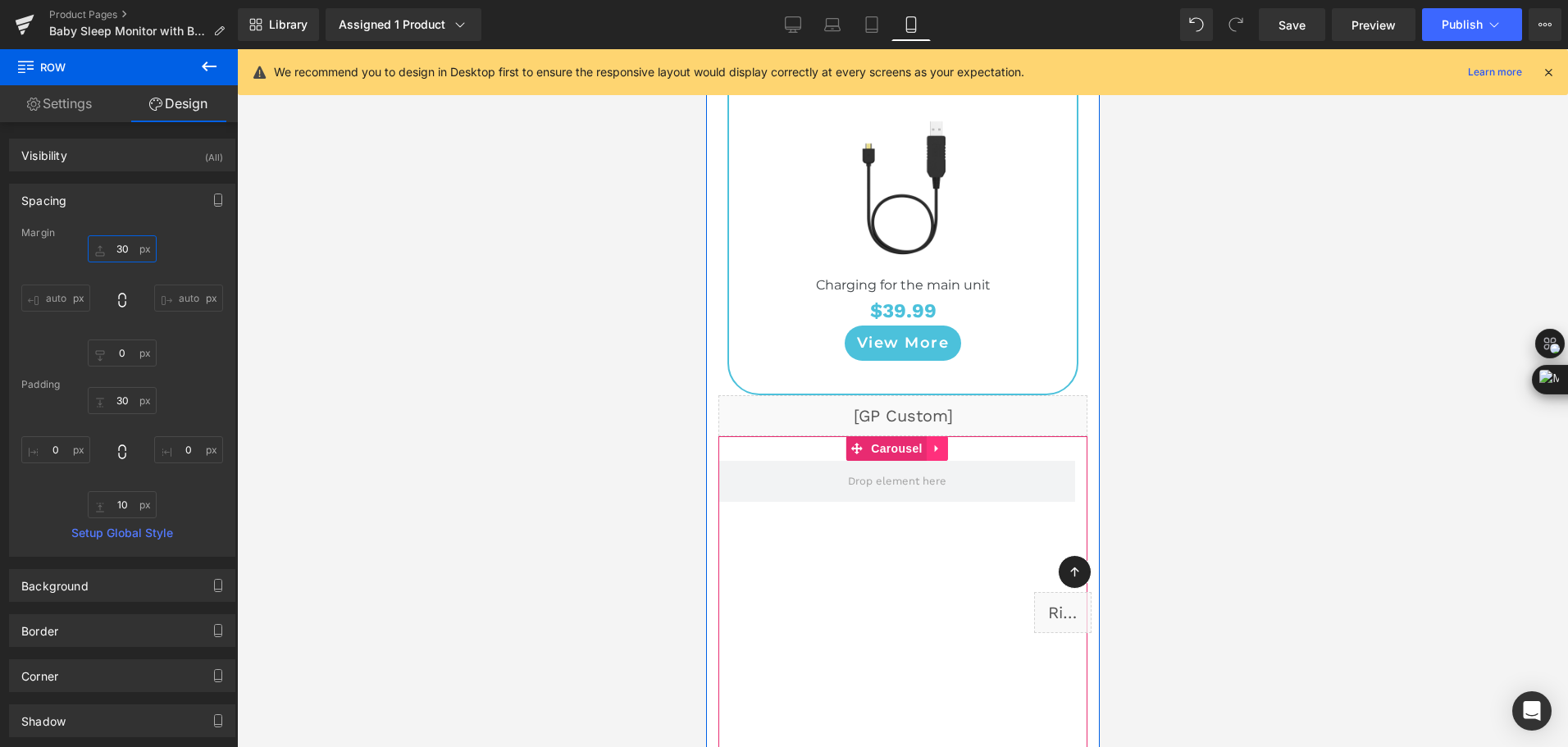
type input "30"
click at [943, 444] on link at bounding box center [937, 447] width 21 height 24
click at [947, 444] on icon at bounding box center [947, 448] width 12 height 12
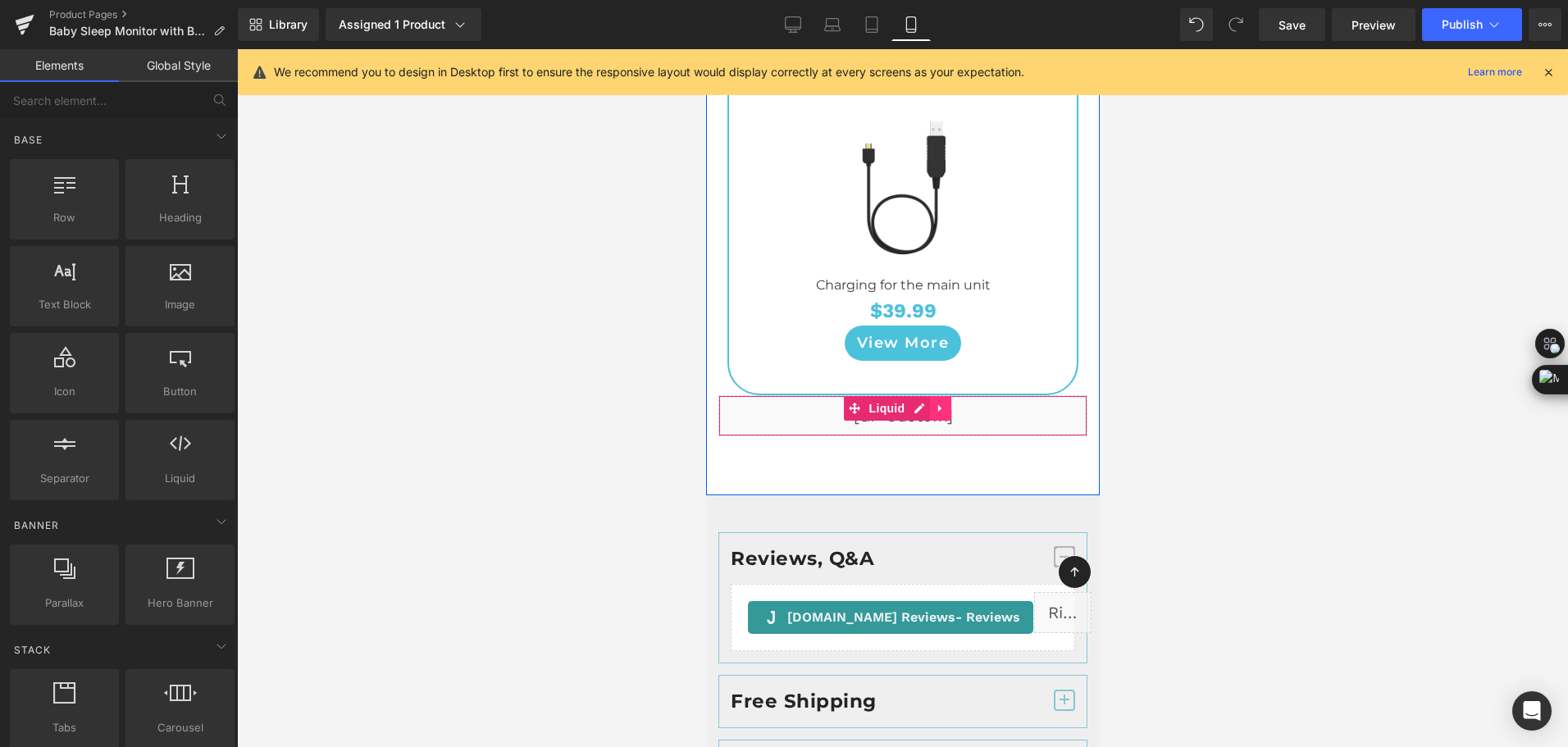
click at [944, 402] on icon at bounding box center [940, 408] width 12 height 13
click at [949, 409] on link at bounding box center [950, 408] width 21 height 24
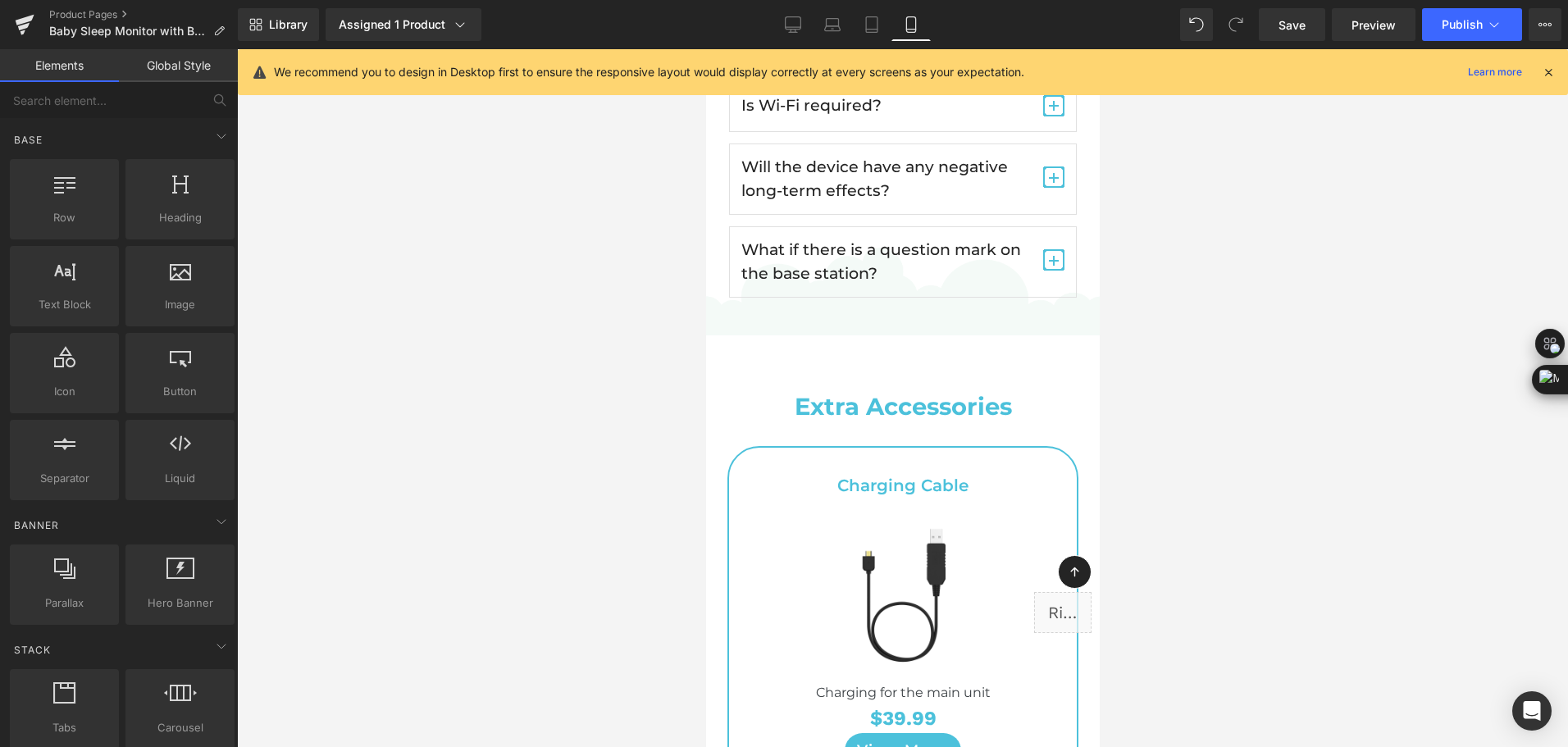
scroll to position [9675, 0]
click at [1297, 25] on span "Save" at bounding box center [1292, 25] width 27 height 18
click at [1007, 27] on div "Library Assigned 1 Product Product Preview Baby Sleep Monitor with Base Station…" at bounding box center [902, 24] width 1330 height 33
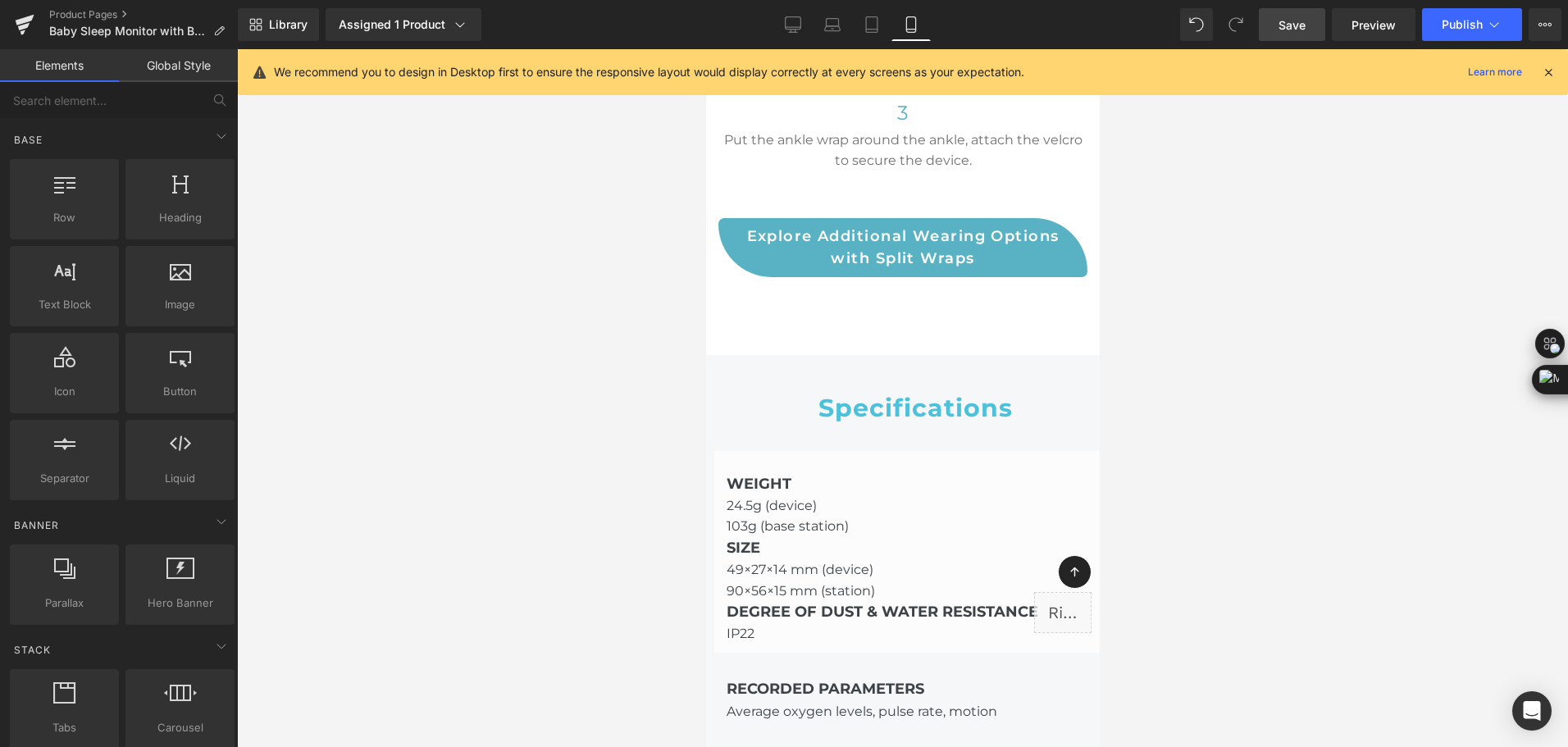
scroll to position [7789, 0]
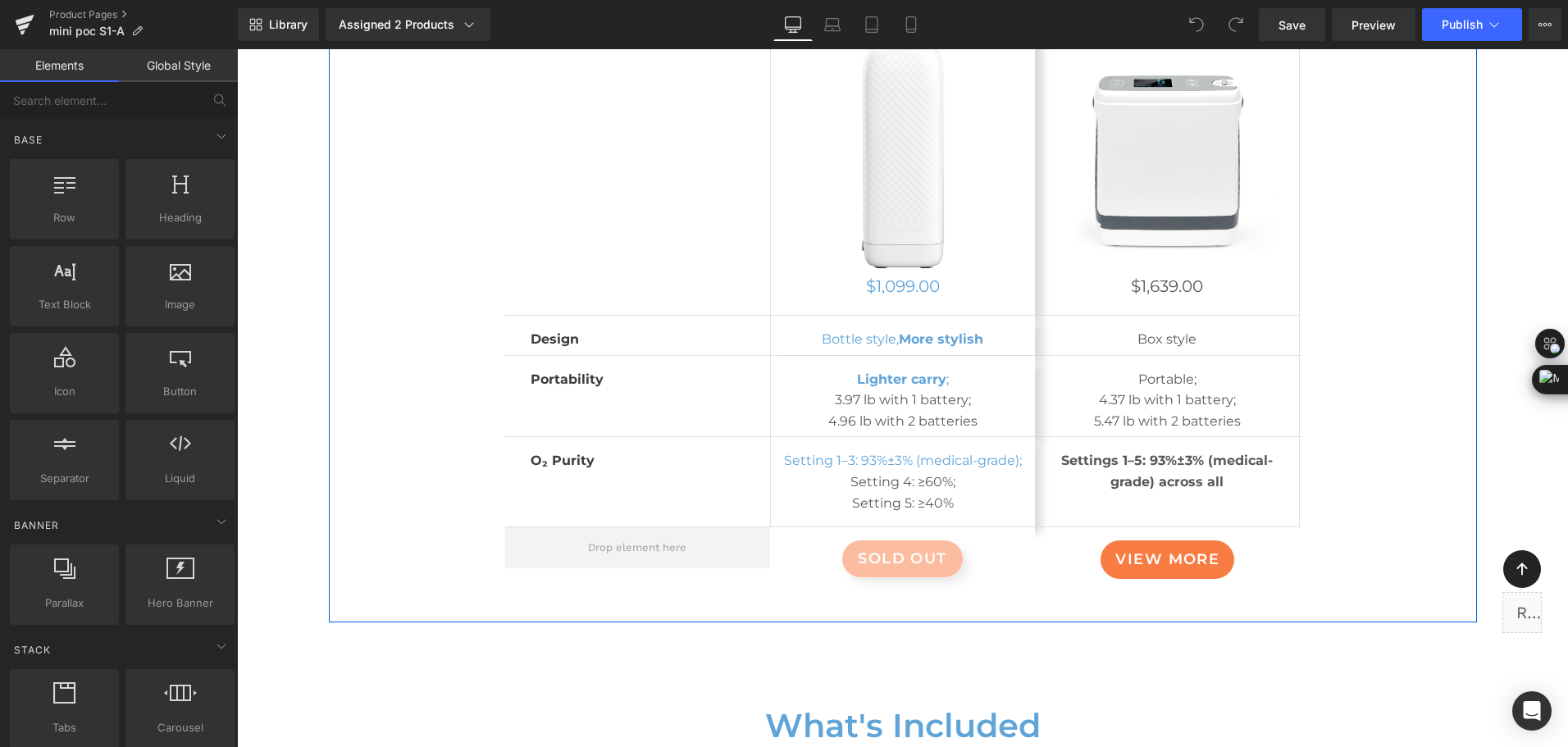
scroll to position [9019, 0]
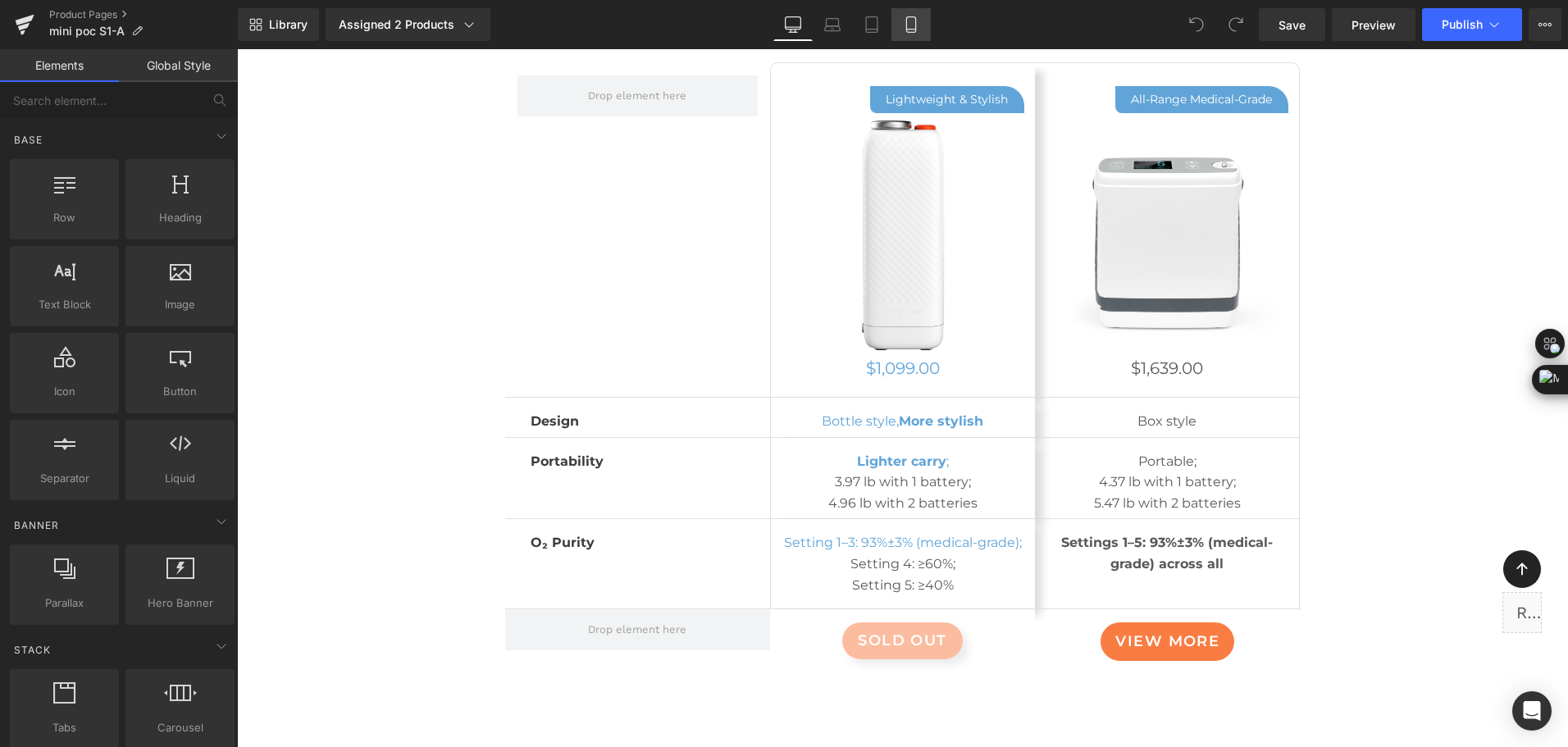
click at [922, 39] on link "Mobile" at bounding box center [910, 24] width 39 height 33
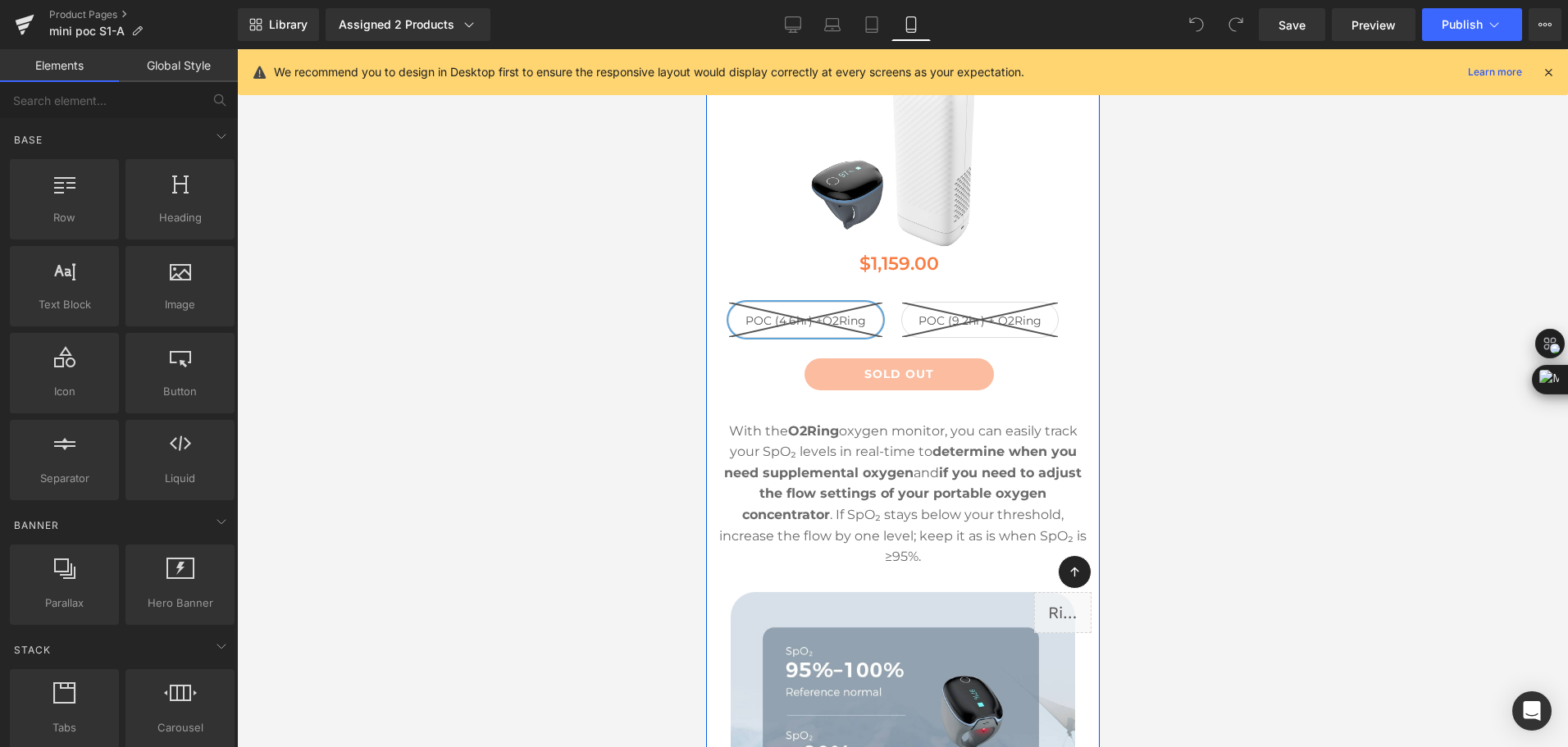
scroll to position [9189, 0]
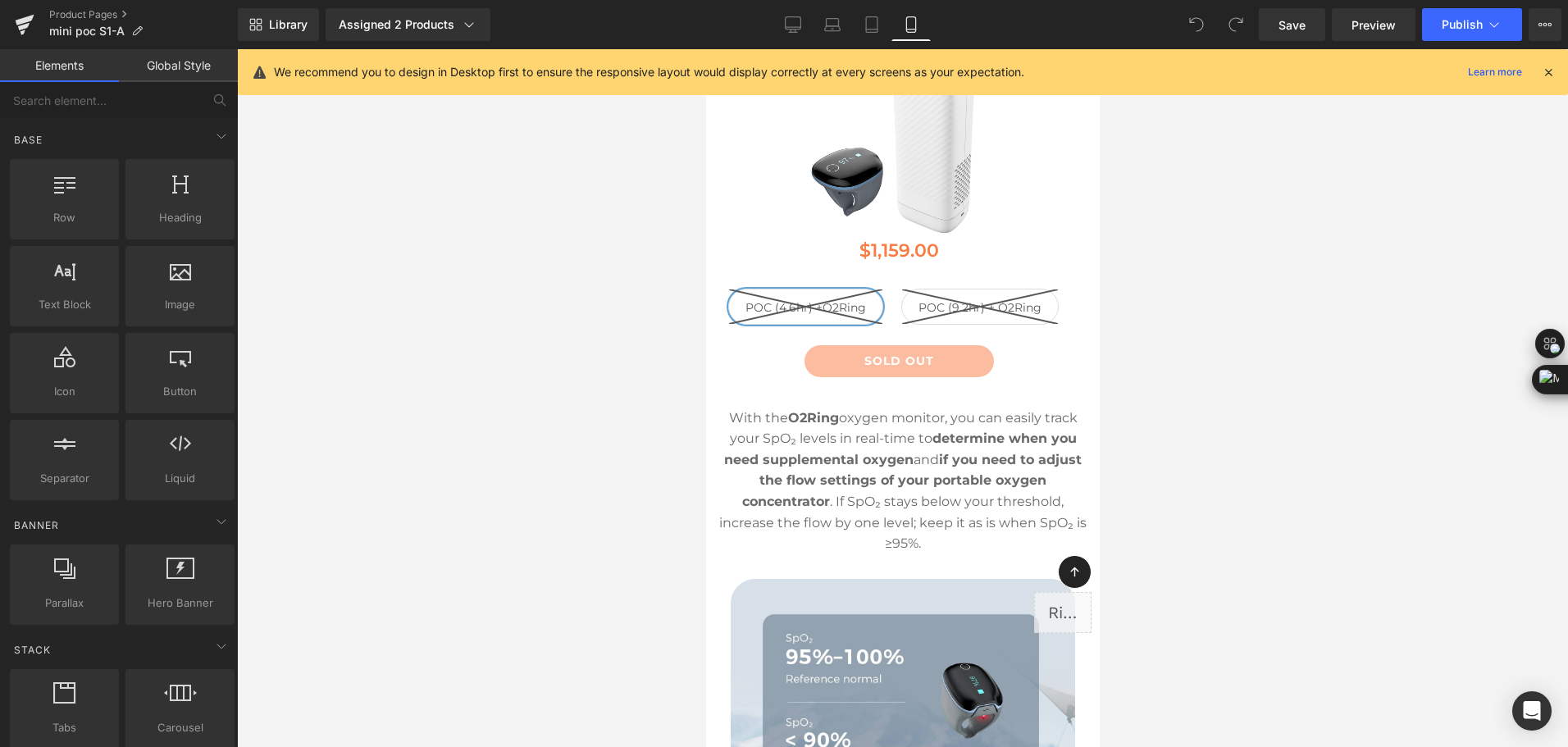
click at [738, 18] on div "Library Assigned 2 Products Product Preview Mini Portable O2 Concentrator Mini …" at bounding box center [902, 24] width 1330 height 33
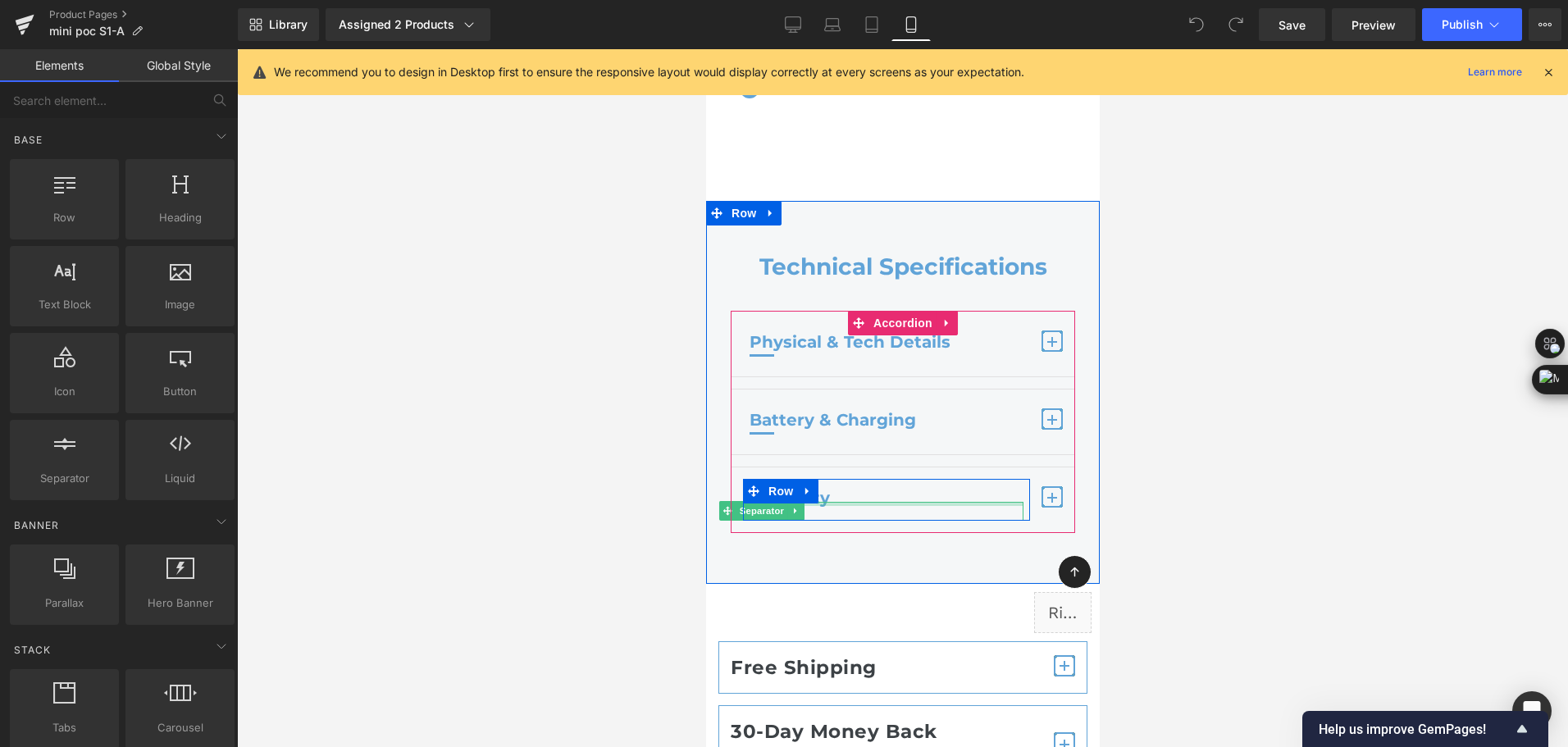
scroll to position [11889, 0]
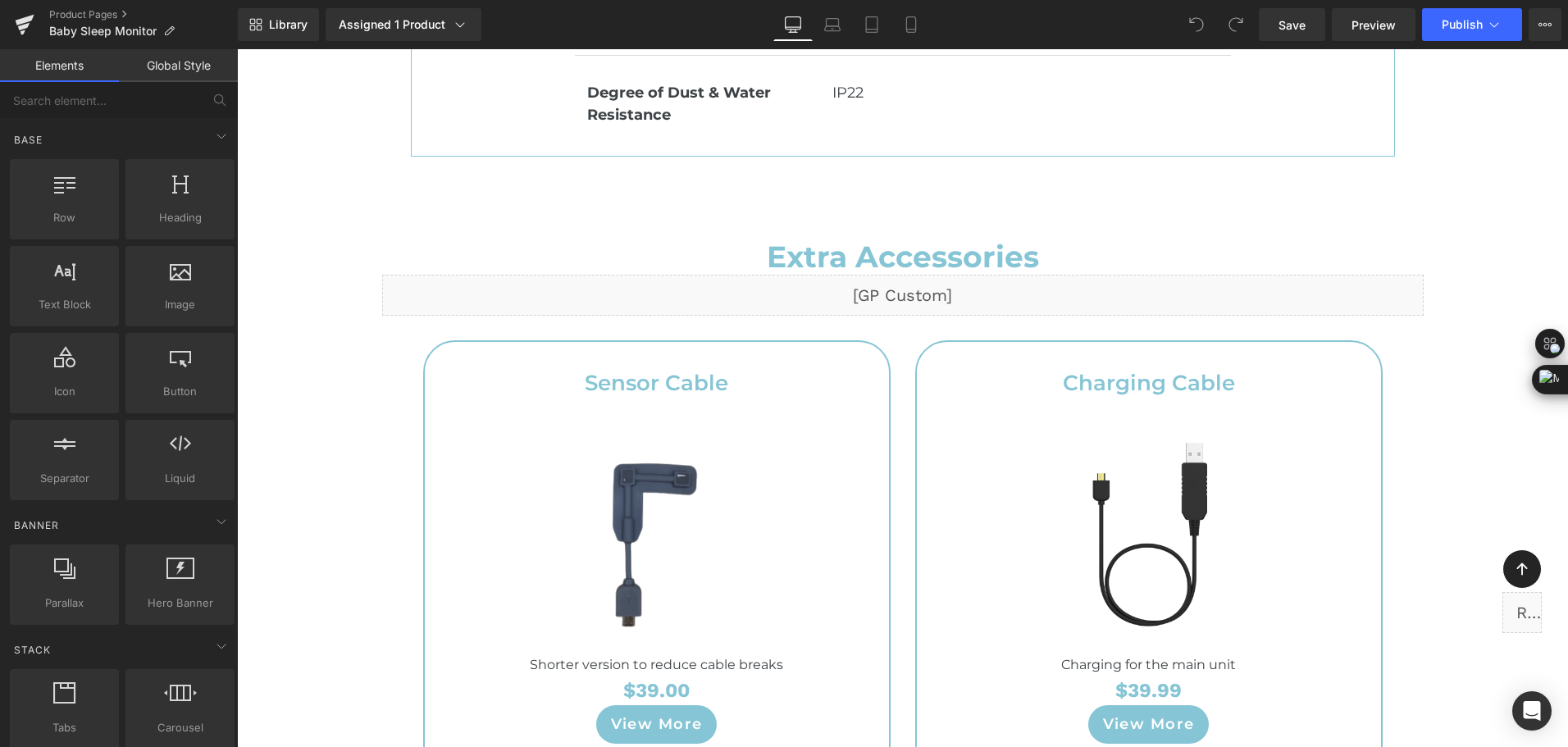
scroll to position [9019, 0]
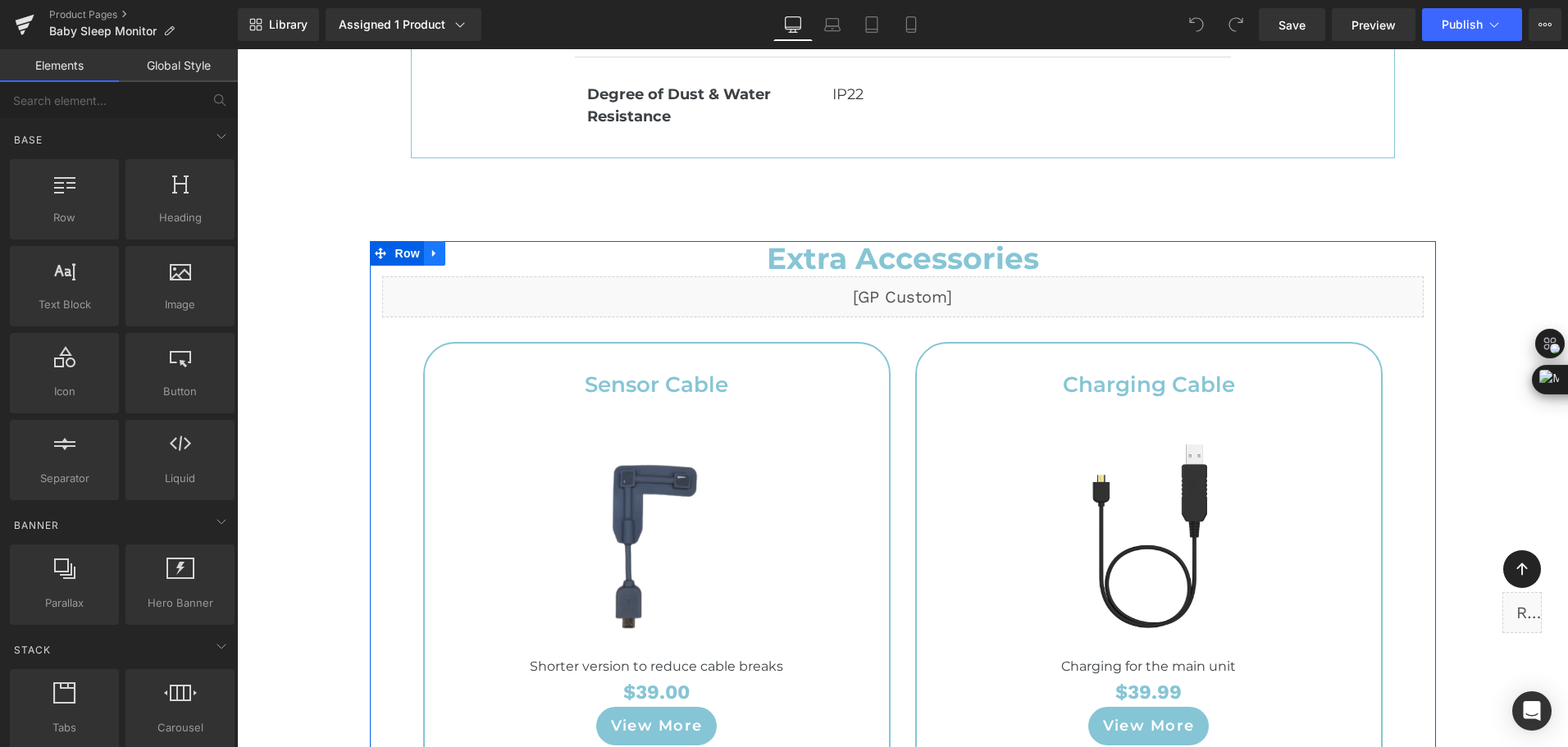
click at [432, 247] on icon at bounding box center [435, 253] width 12 height 13
click at [429, 248] on icon at bounding box center [435, 254] width 12 height 12
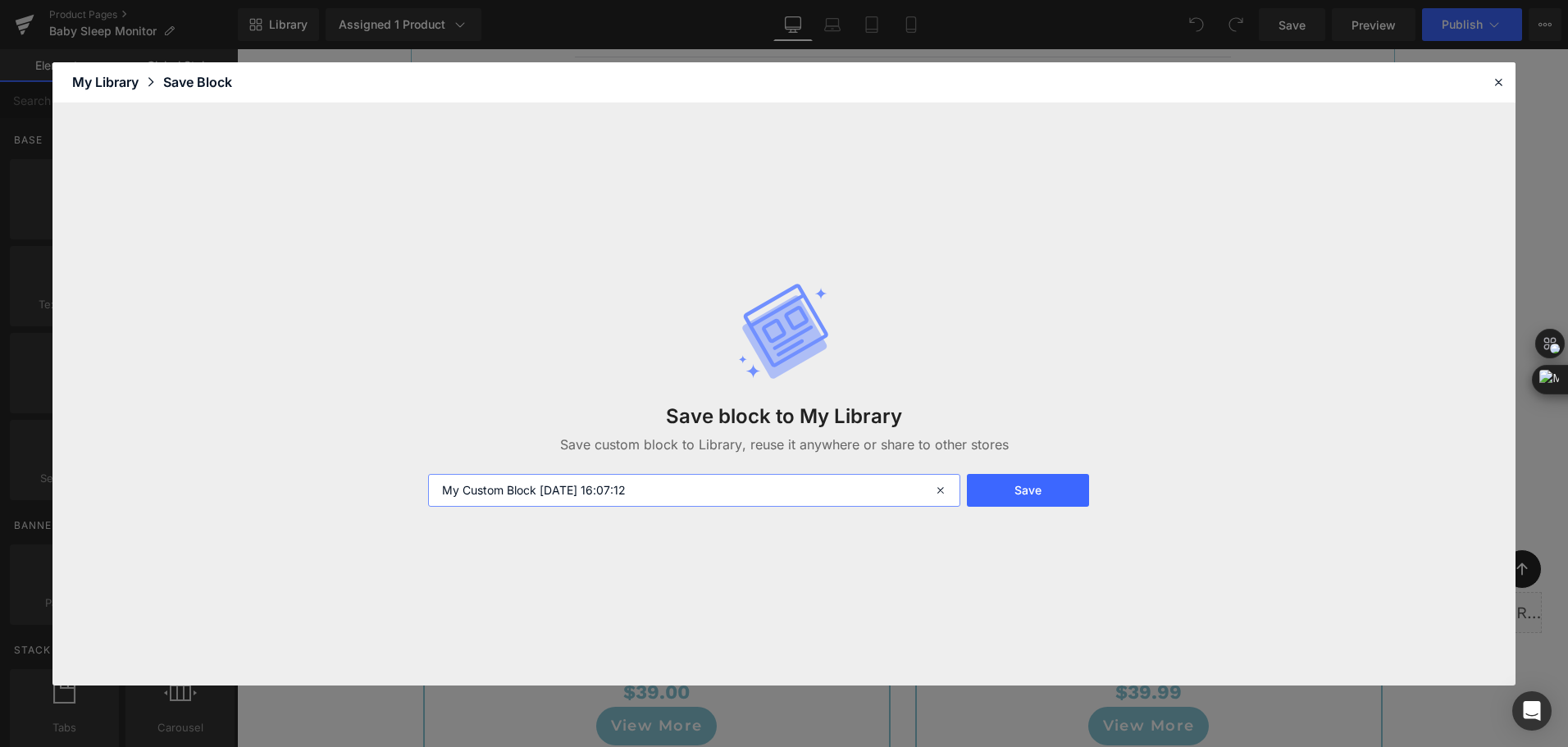
click at [656, 504] on input "My Custom Block 2025-10-09 16:07:12" at bounding box center [694, 490] width 532 height 33
drag, startPoint x: 694, startPoint y: 487, endPoint x: 335, endPoint y: 493, distance: 359.1
click at [335, 493] on div "Save block to My Library Save custom block to Library, reuse it anywhere or sha…" at bounding box center [784, 394] width 1463 height 583
type input "babyo2页面配件-shen"
click at [1071, 493] on button "Save" at bounding box center [1028, 490] width 123 height 33
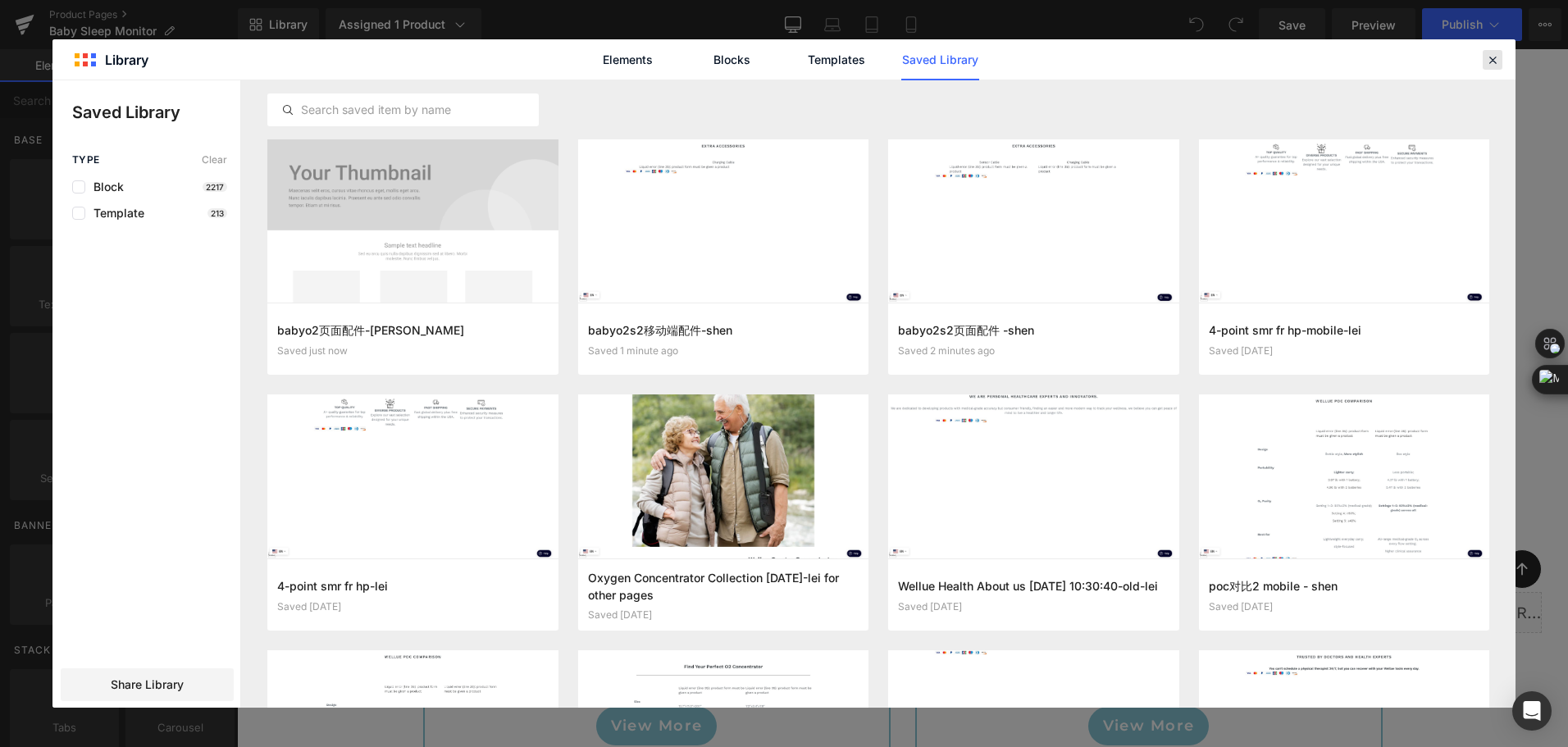
click at [1486, 61] on icon at bounding box center [1492, 59] width 15 height 15
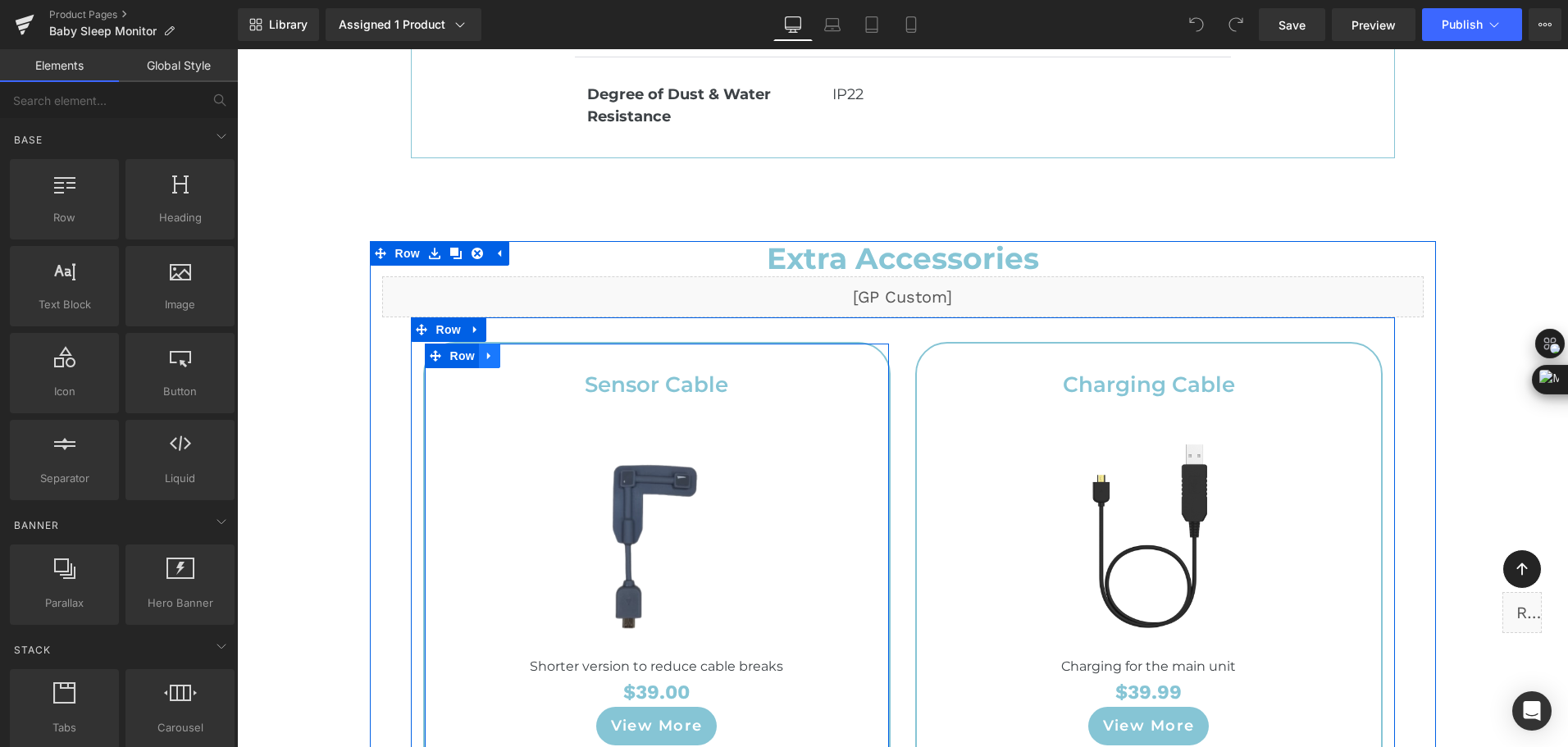
click at [489, 343] on link at bounding box center [489, 355] width 21 height 24
click at [521, 343] on link at bounding box center [532, 355] width 21 height 24
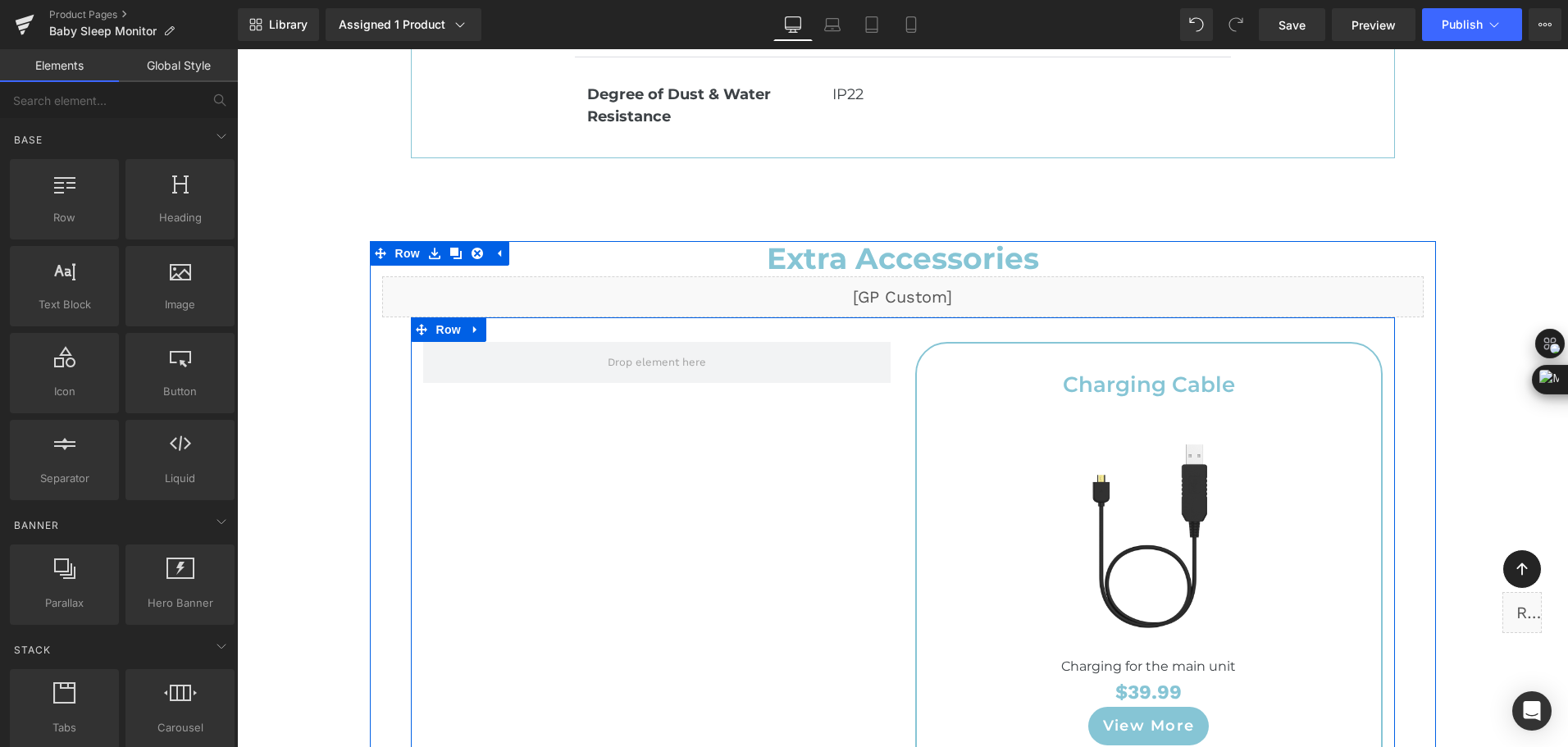
scroll to position [8462, 0]
click at [415, 323] on icon at bounding box center [421, 329] width 12 height 13
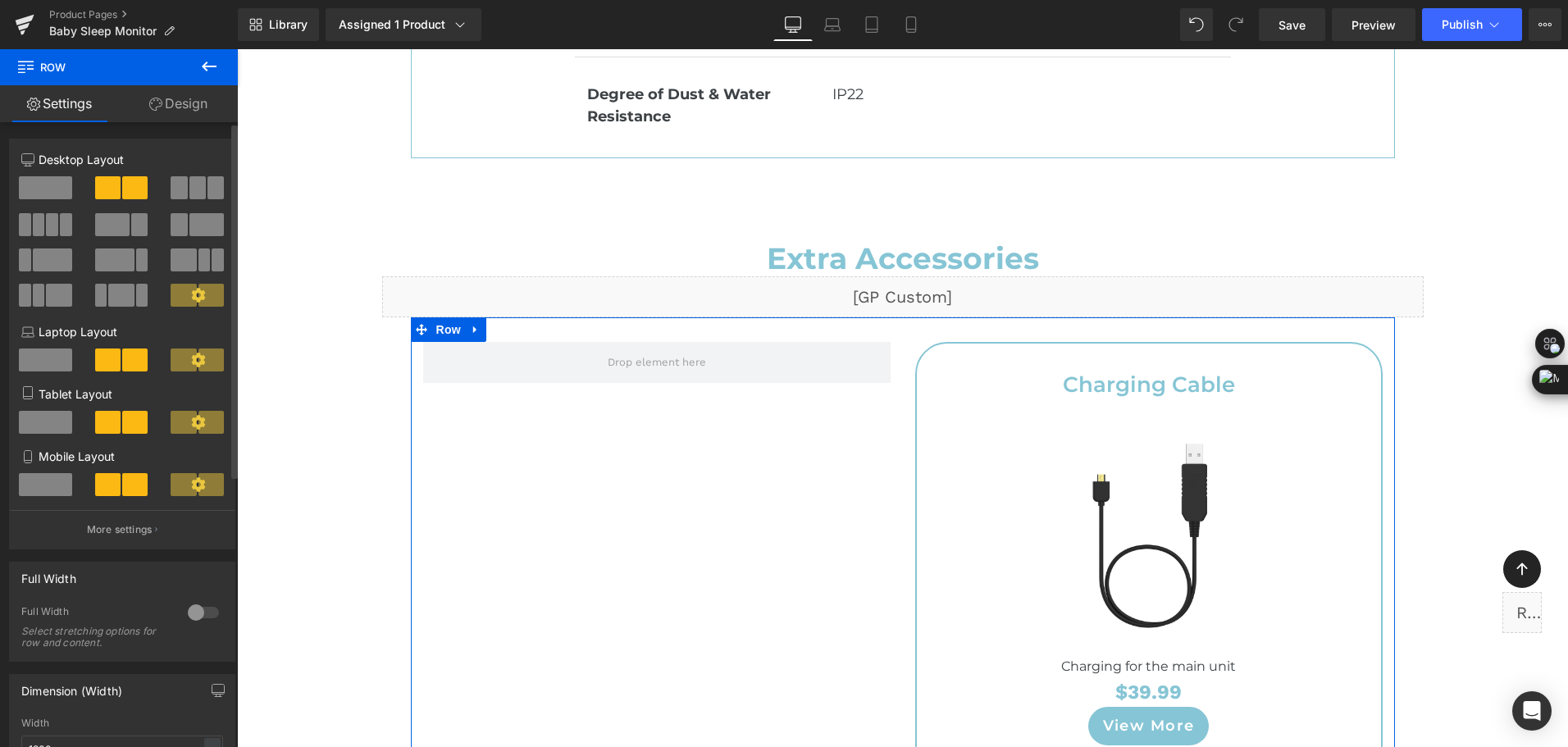
click at [53, 185] on span at bounding box center [45, 188] width 53 height 23
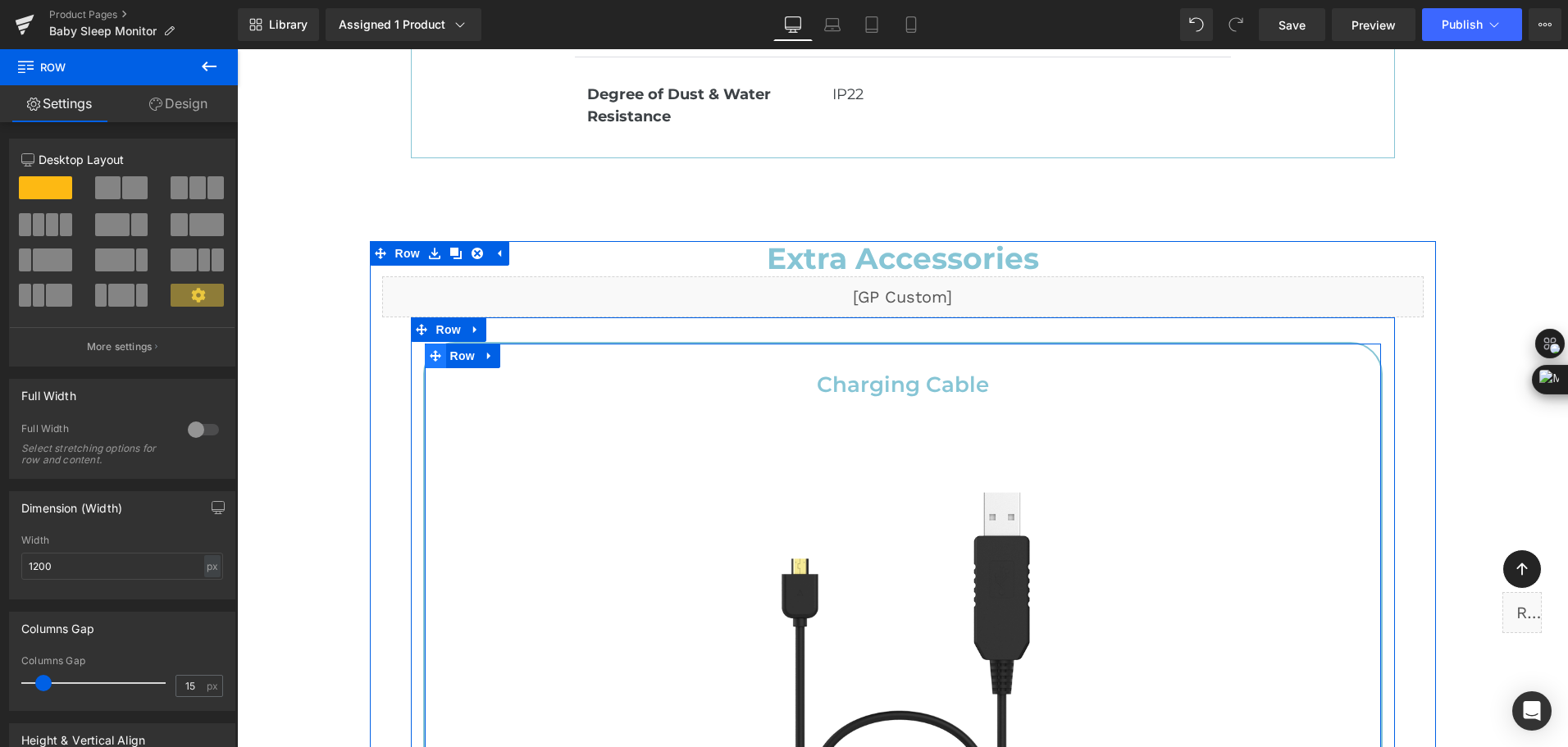
click at [431, 350] on icon at bounding box center [436, 356] width 12 height 12
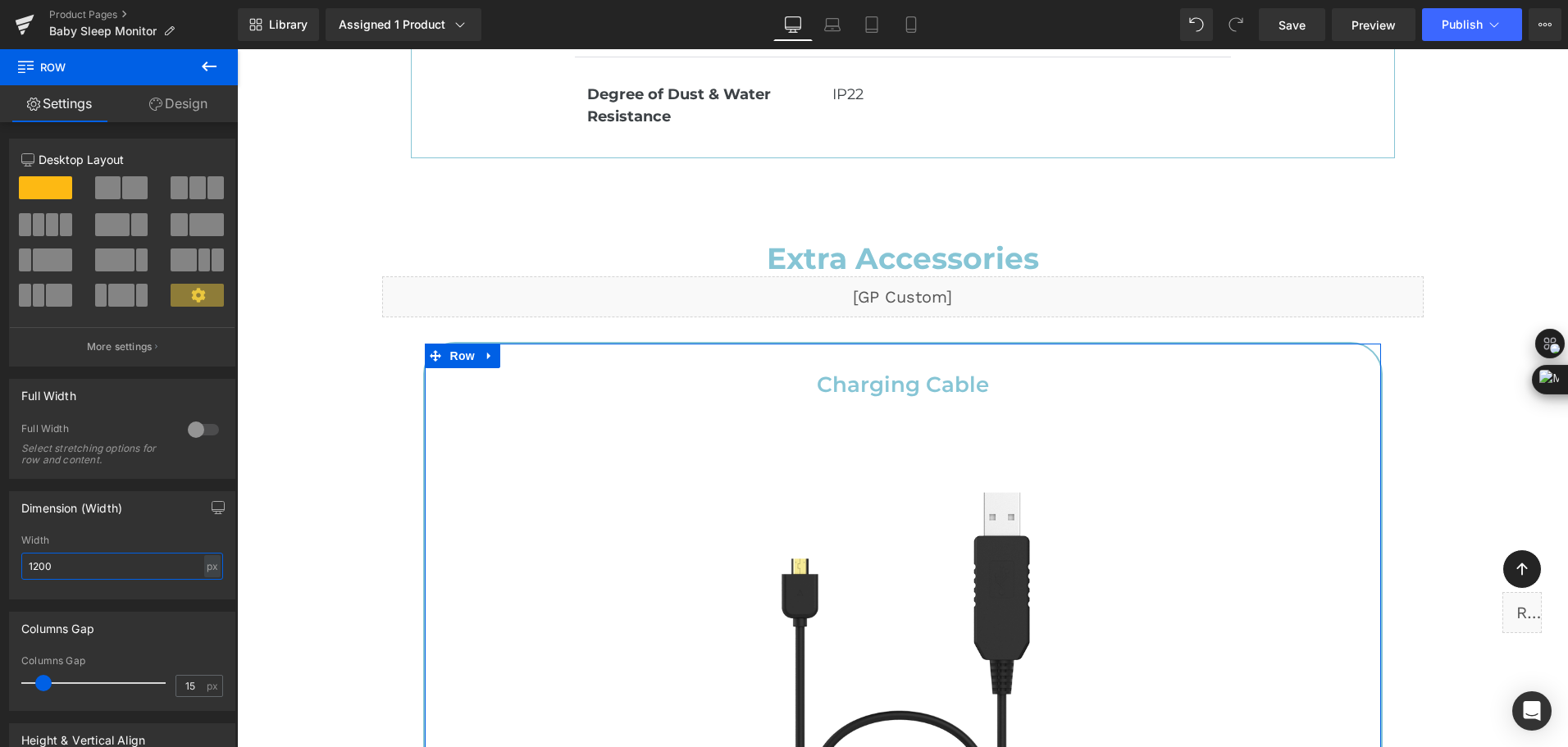
drag, startPoint x: 68, startPoint y: 558, endPoint x: -3, endPoint y: 589, distance: 77.5
click at [0, 589] on html "Row You are previewing how the will restyle your page. You can not edit Element…" at bounding box center [784, 374] width 1568 height 747
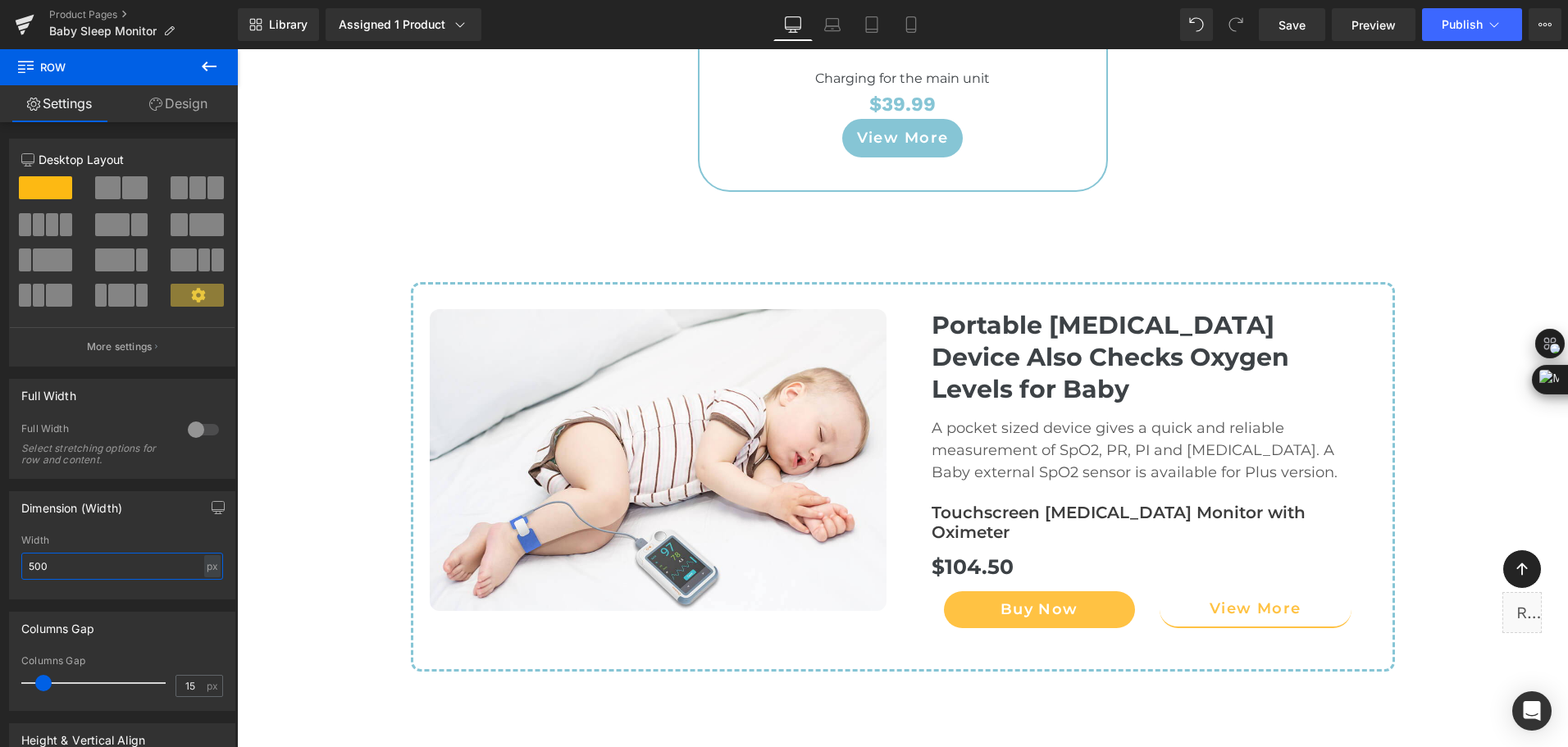
scroll to position [9036, 0]
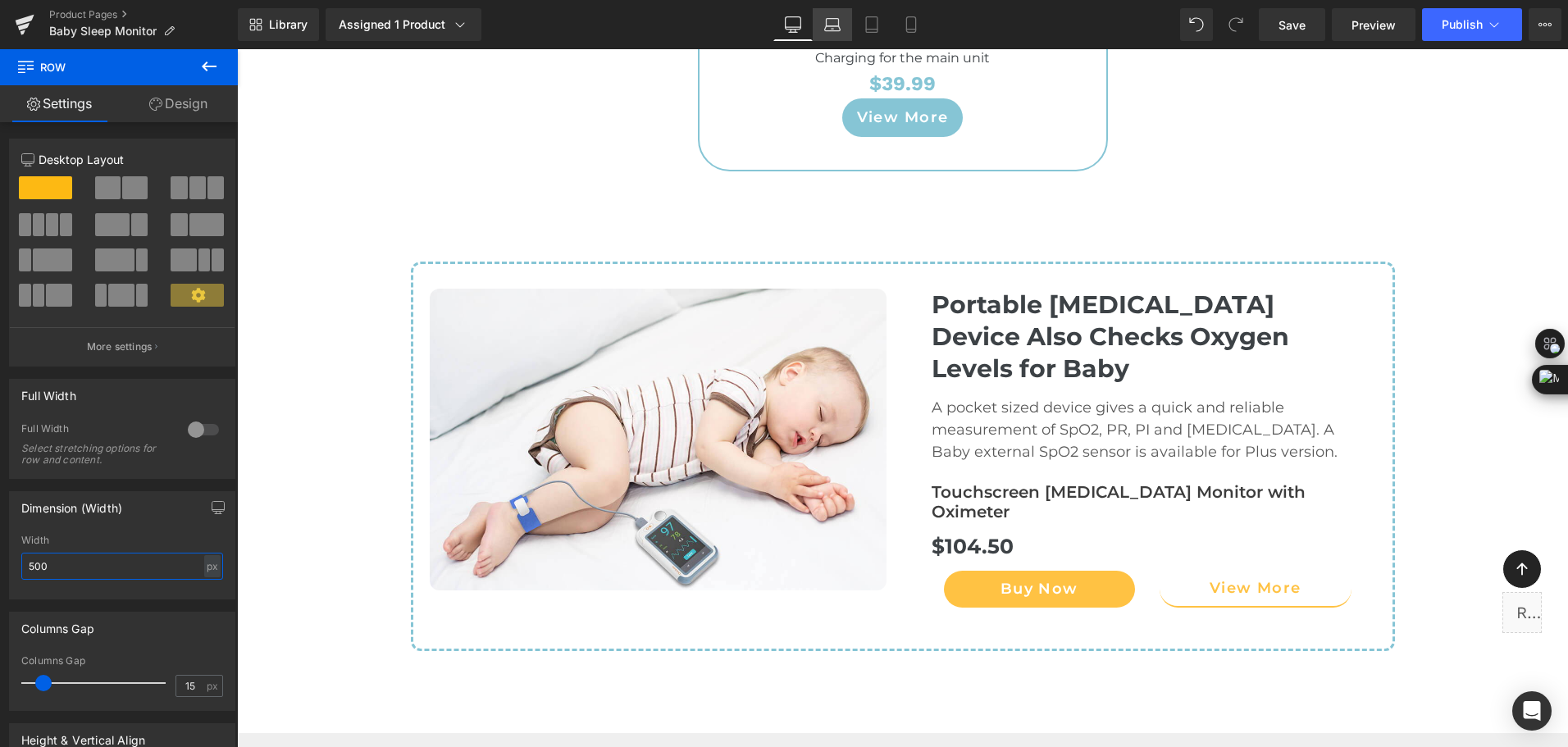
type input "500"
click at [834, 37] on link "Laptop" at bounding box center [832, 24] width 39 height 33
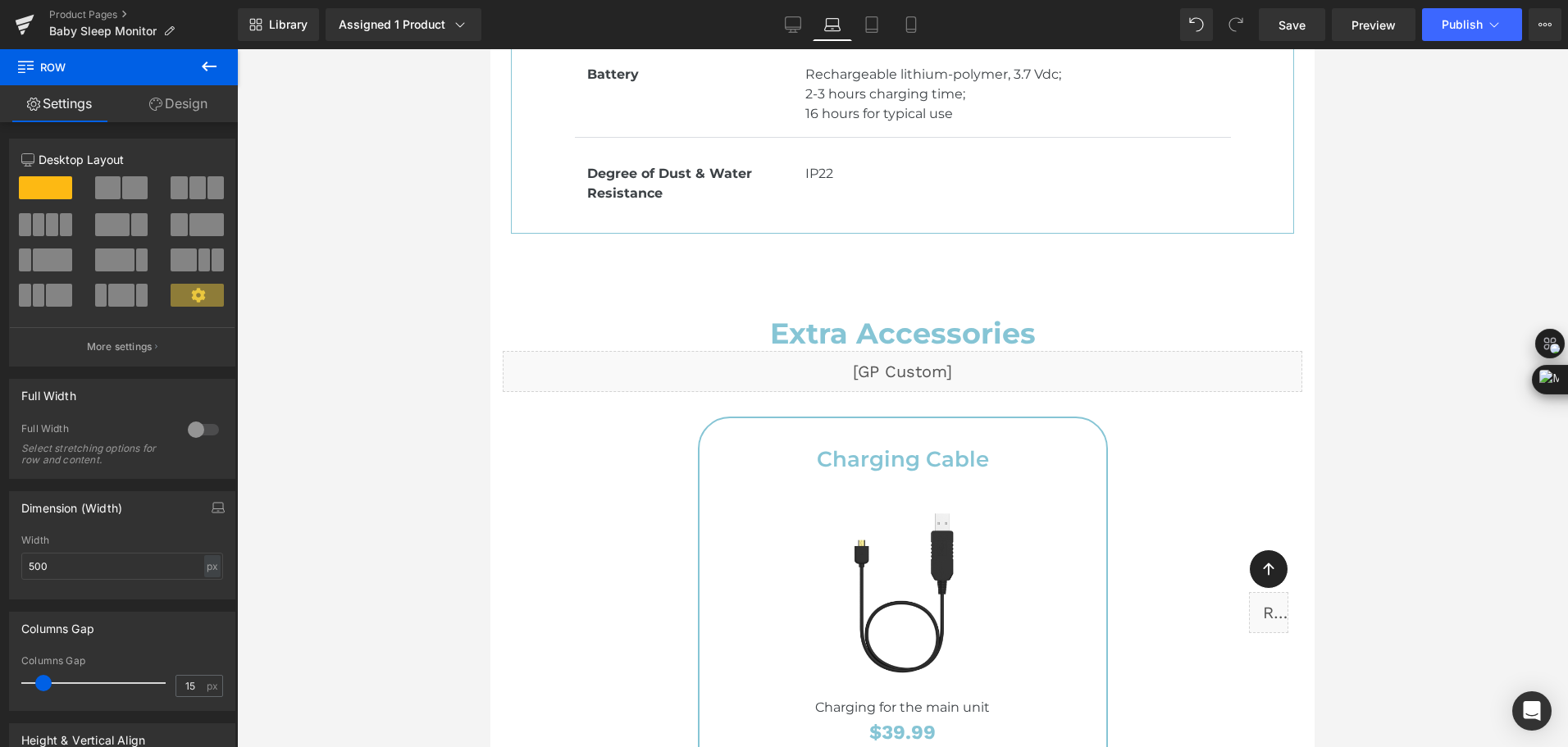
scroll to position [7330, 0]
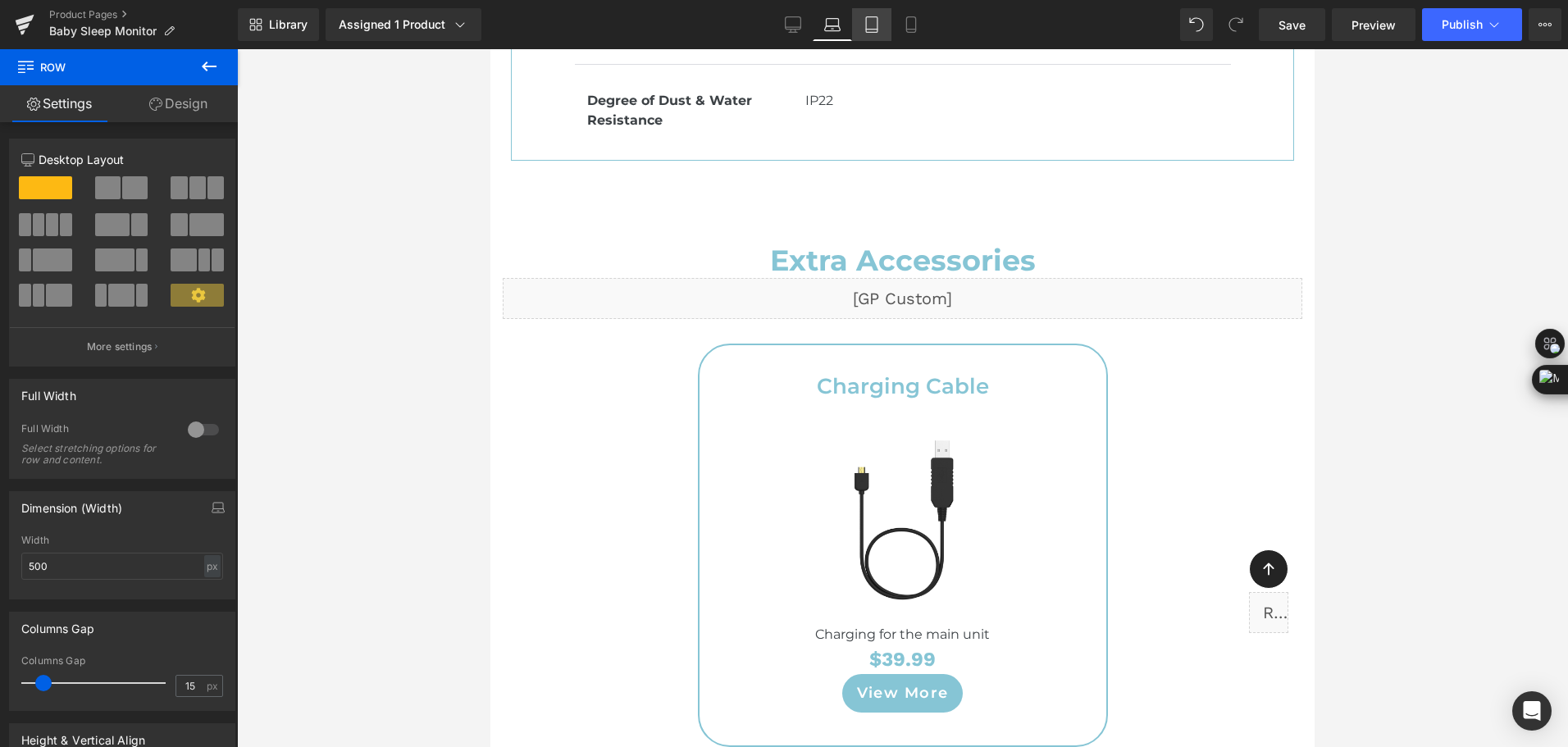
click at [877, 33] on link "Tablet" at bounding box center [872, 24] width 39 height 33
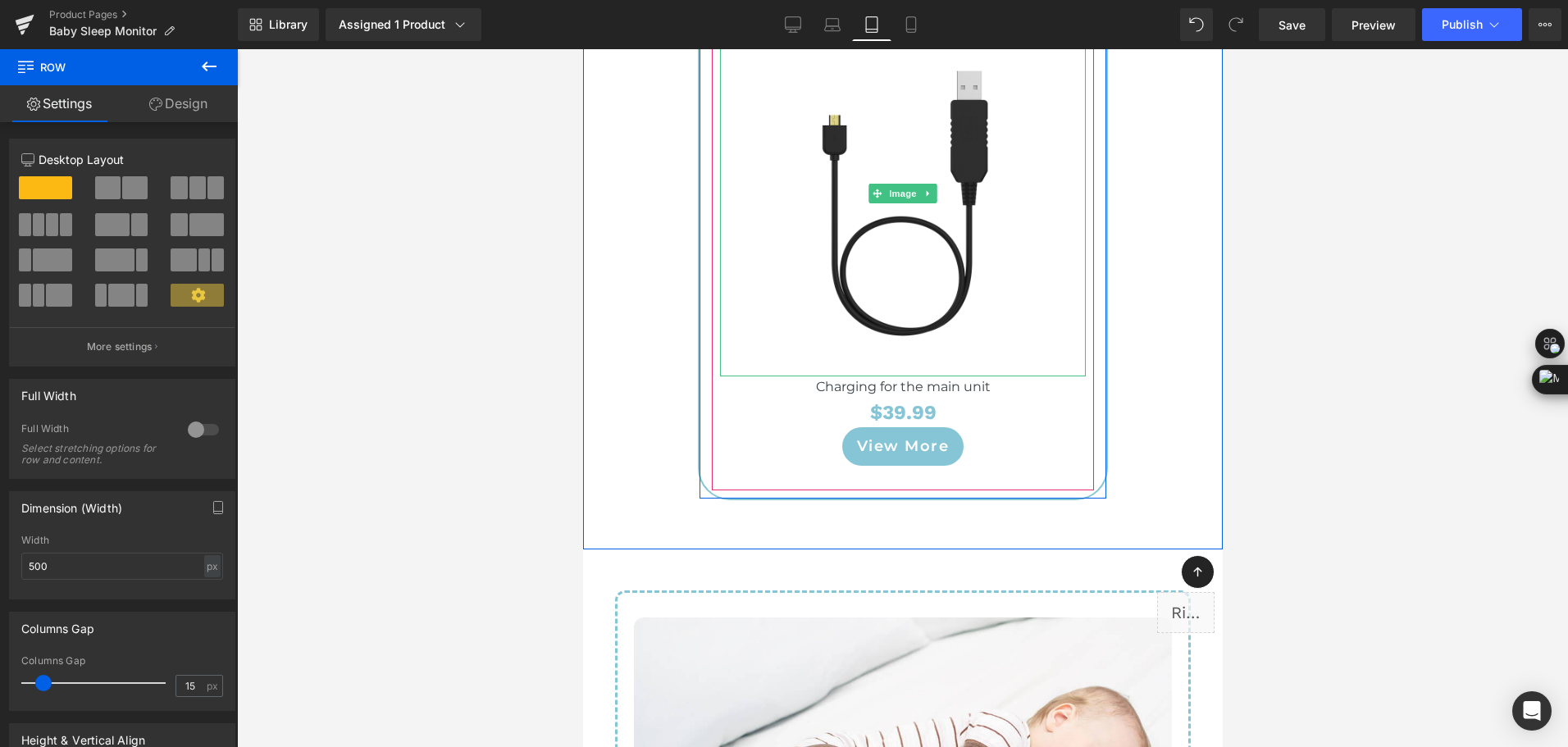
scroll to position [9480, 0]
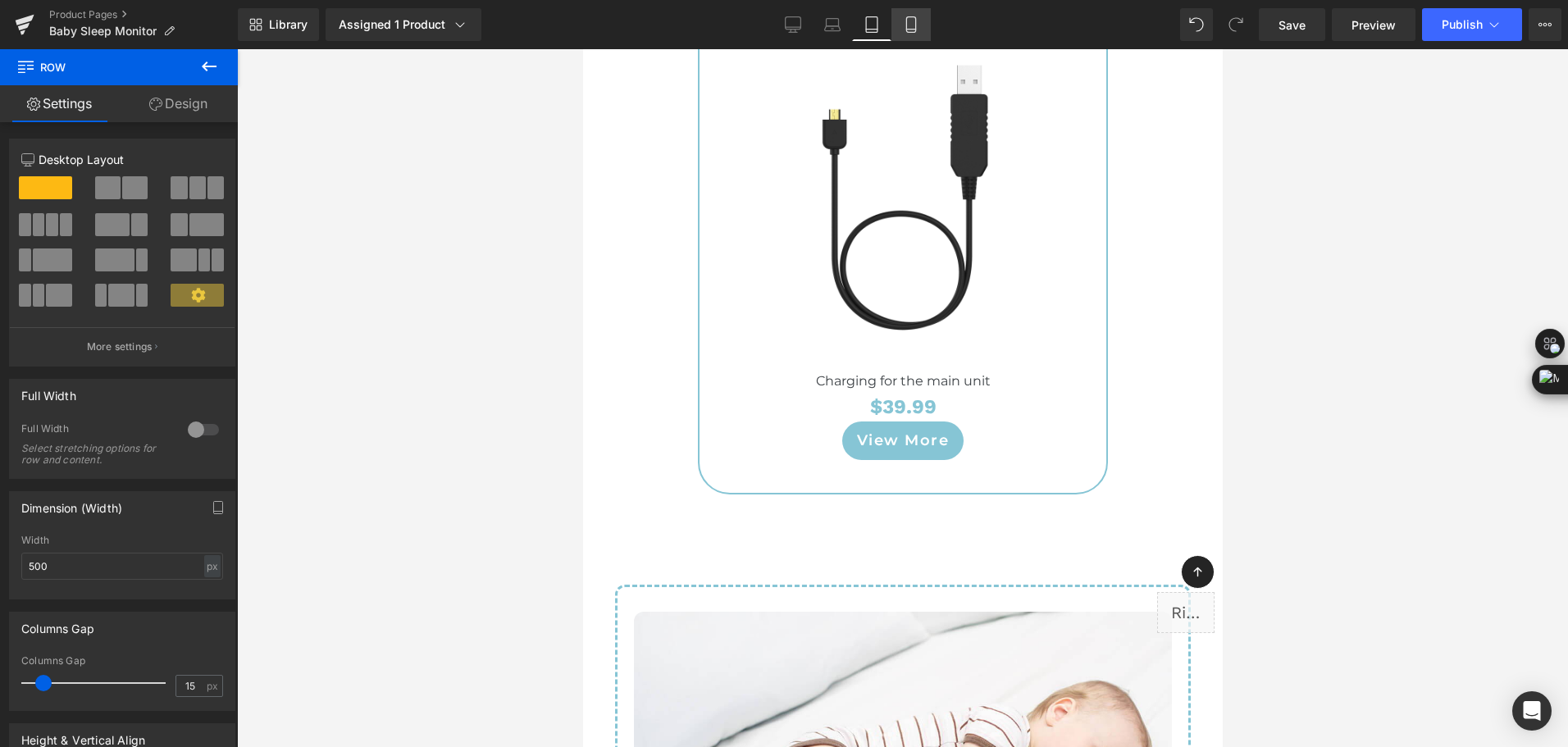
click at [918, 26] on icon at bounding box center [910, 24] width 17 height 17
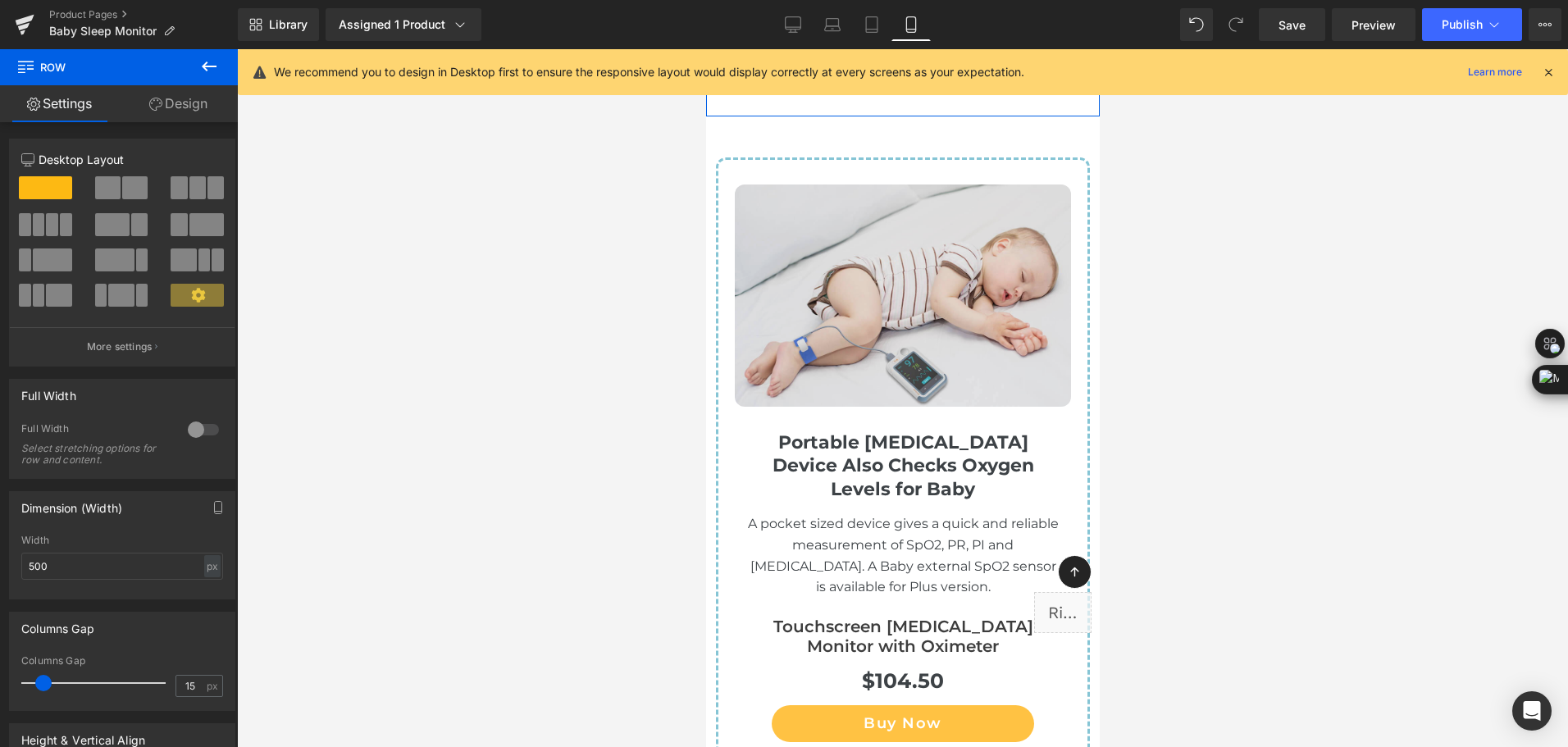
scroll to position [11215, 0]
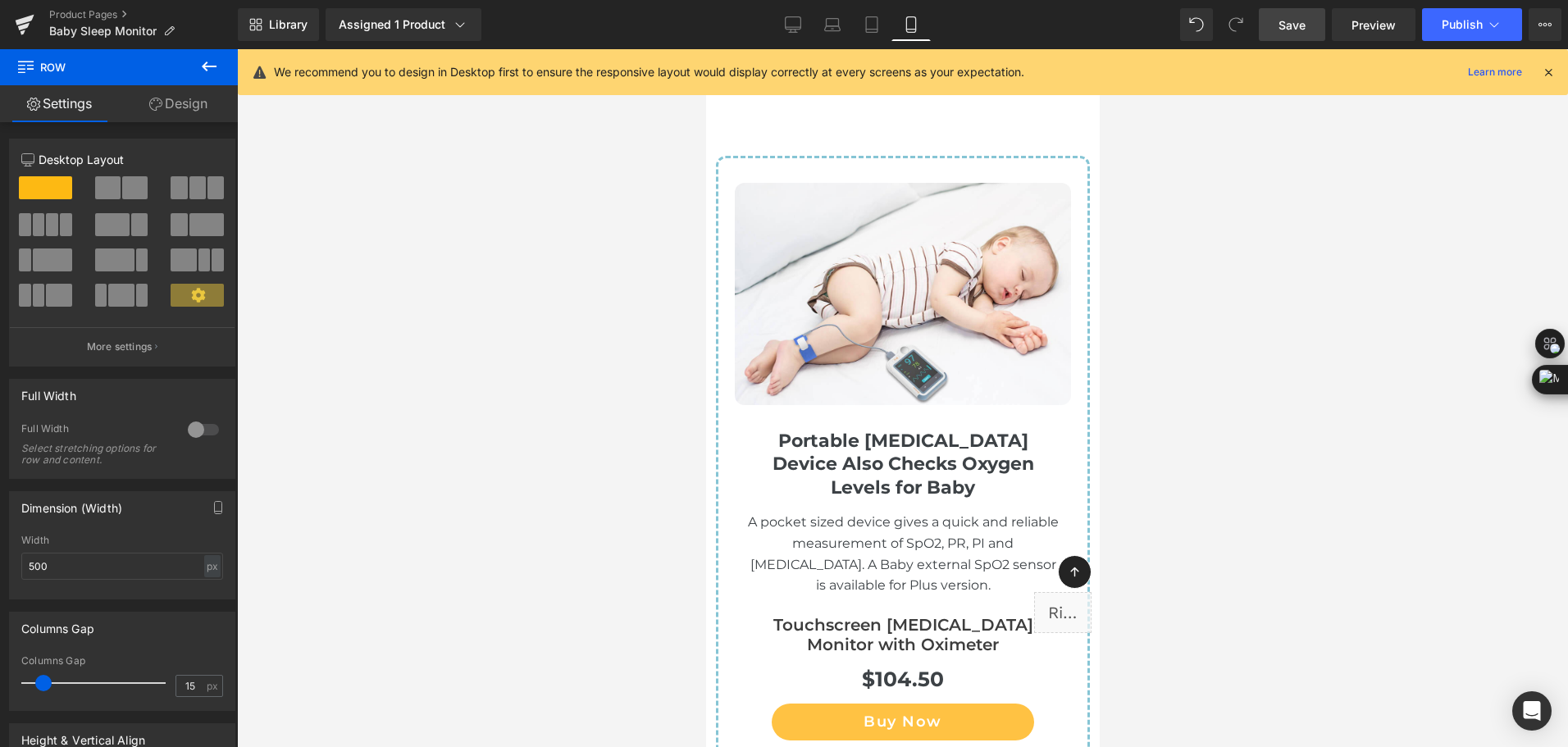
click at [1300, 18] on span "Save" at bounding box center [1292, 25] width 27 height 18
